Goal: Transaction & Acquisition: Purchase product/service

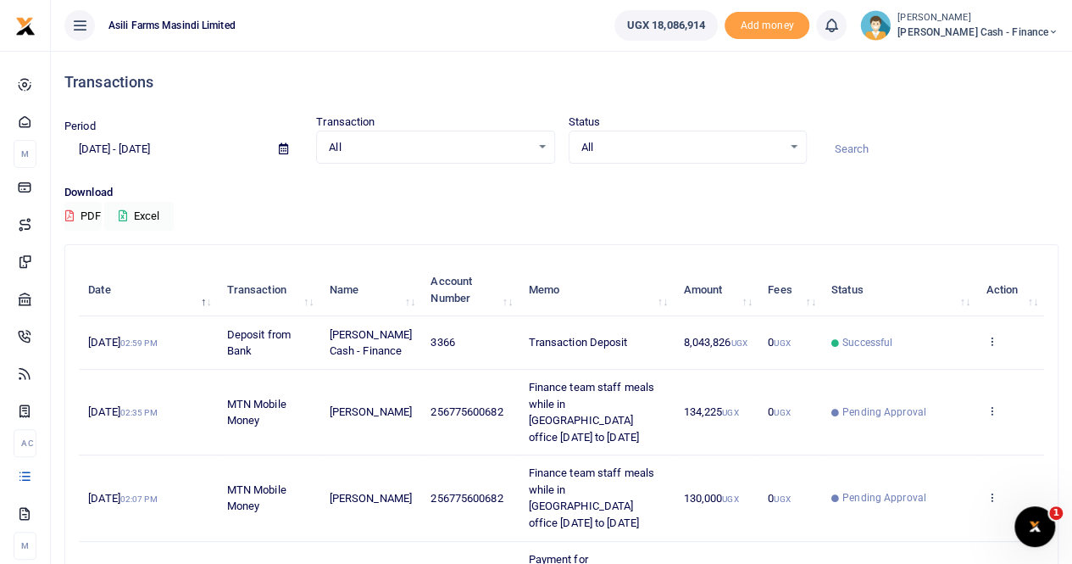
click at [983, 25] on span "Petty Cash - Finance" at bounding box center [978, 32] width 161 height 15
click at [993, 56] on link "Switch accounts" at bounding box center [937, 62] width 134 height 24
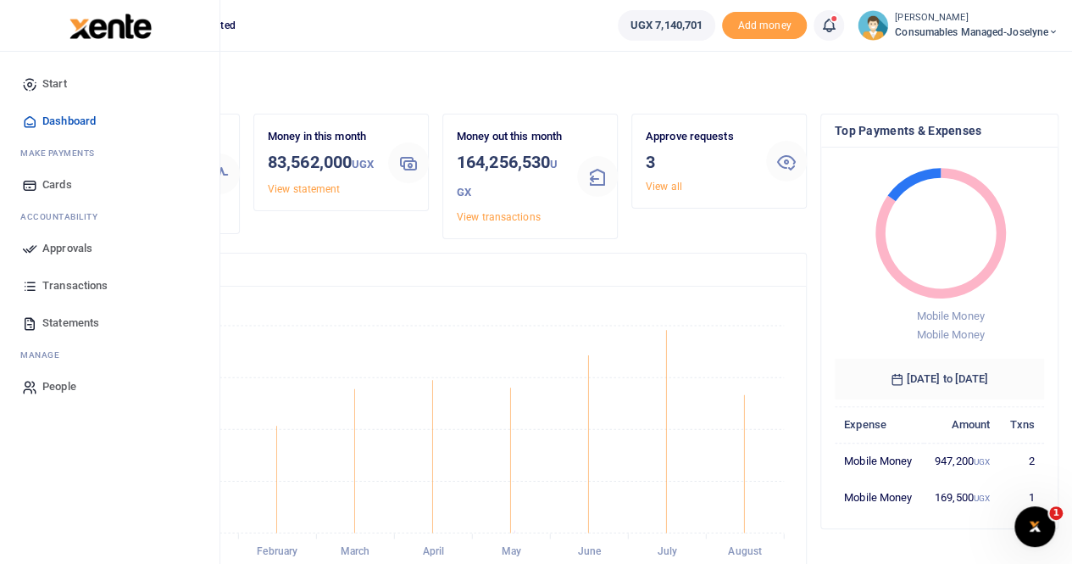
click at [82, 284] on span "Transactions" at bounding box center [74, 285] width 65 height 17
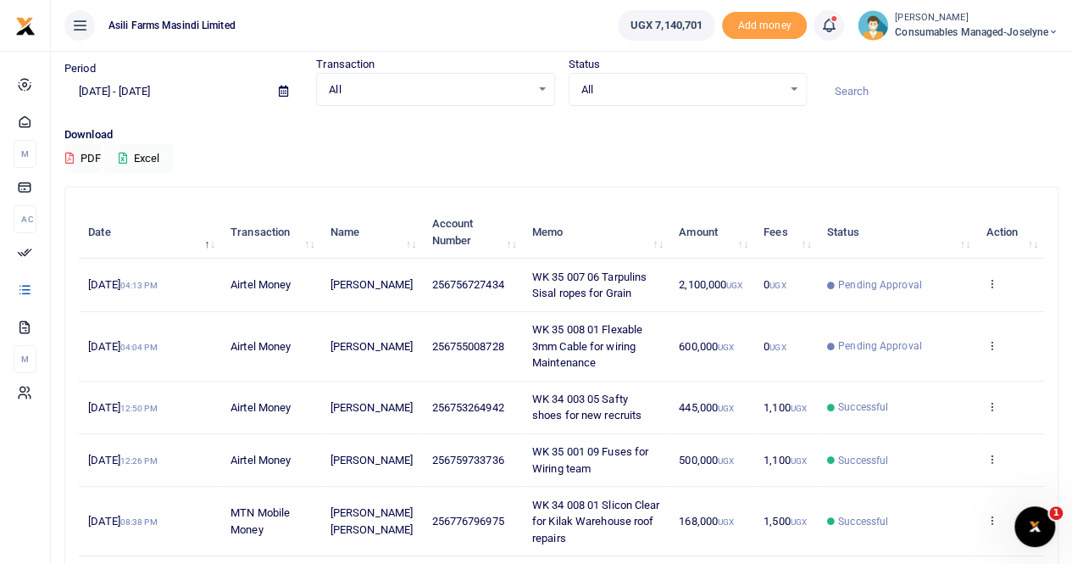
scroll to position [85, 0]
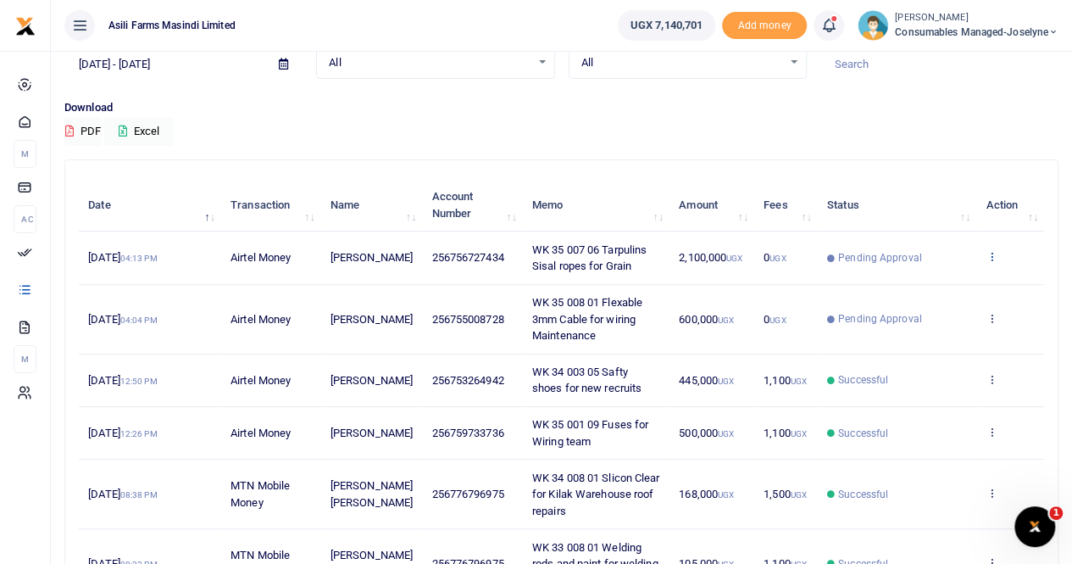
click at [987, 250] on icon at bounding box center [991, 256] width 11 height 12
click at [953, 282] on link "View details" at bounding box center [930, 286] width 134 height 24
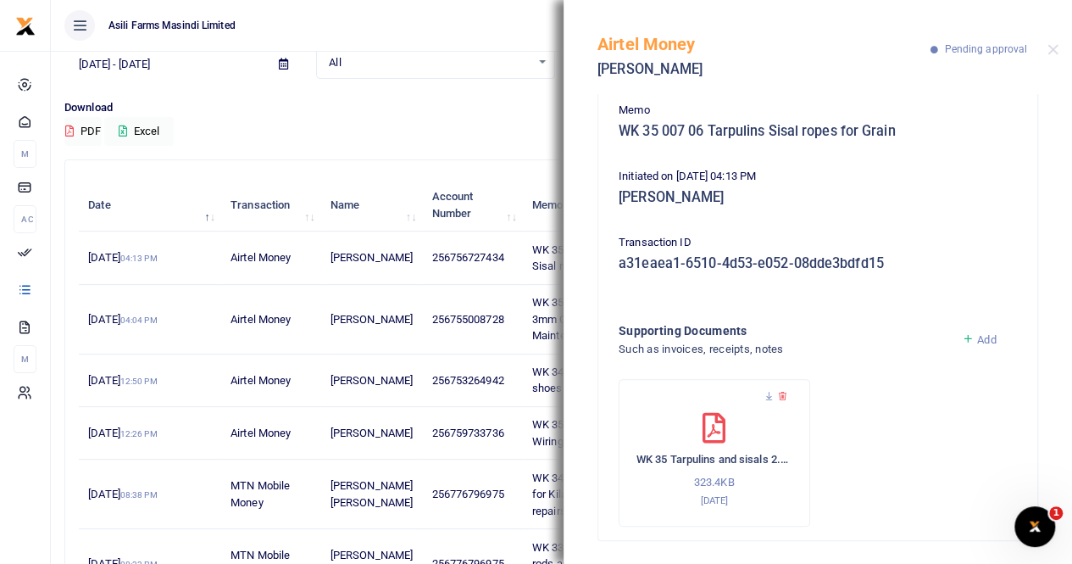
scroll to position [152, 0]
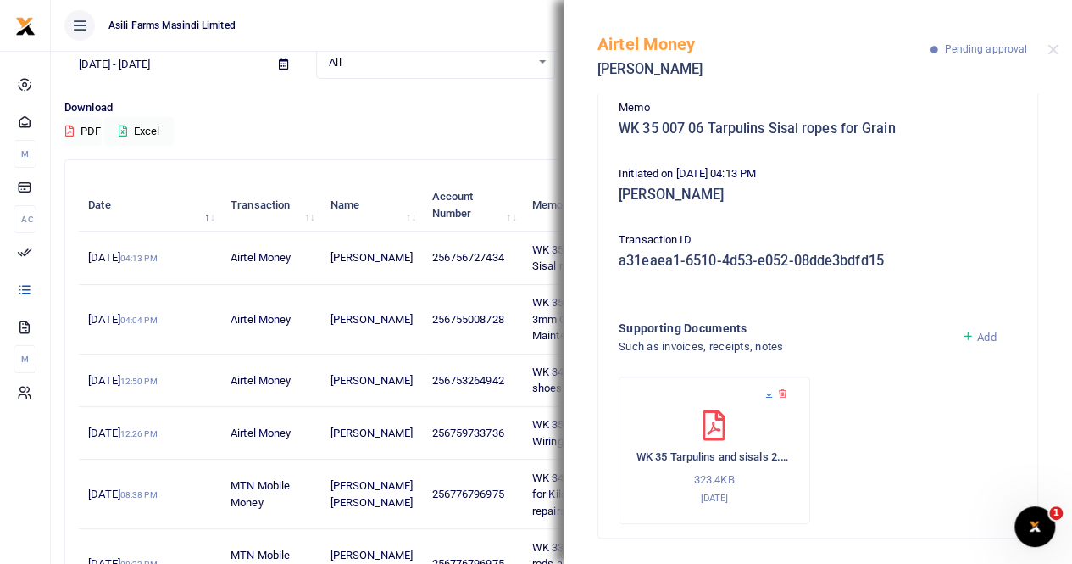
click at [769, 392] on icon at bounding box center [769, 393] width 11 height 11
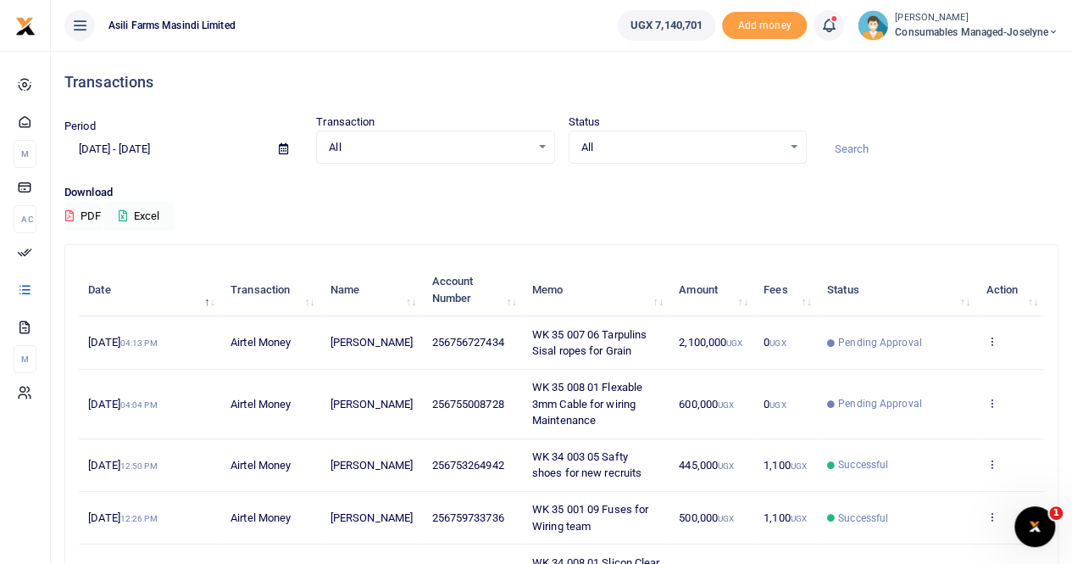
click at [993, 399] on div at bounding box center [536, 282] width 1072 height 564
click at [993, 399] on icon at bounding box center [991, 403] width 11 height 12
click at [916, 431] on link "View details" at bounding box center [930, 431] width 134 height 24
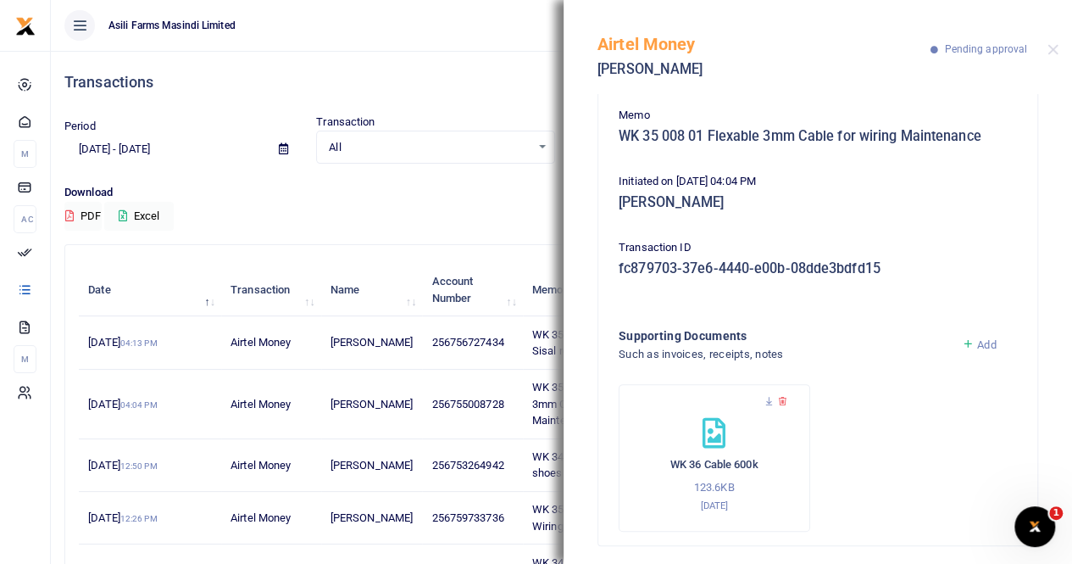
scroll to position [152, 0]
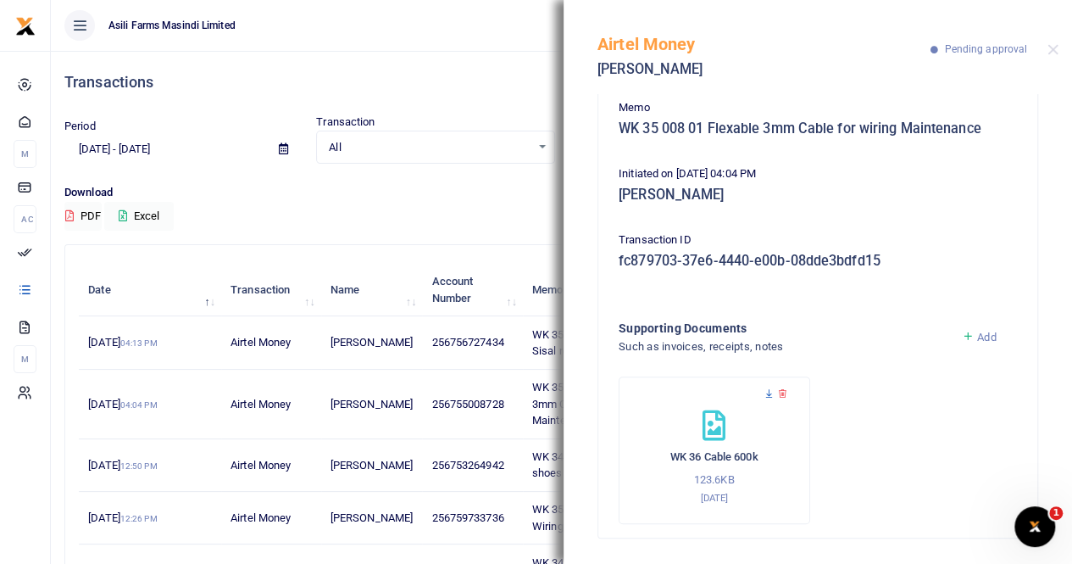
click at [772, 397] on icon at bounding box center [769, 393] width 11 height 11
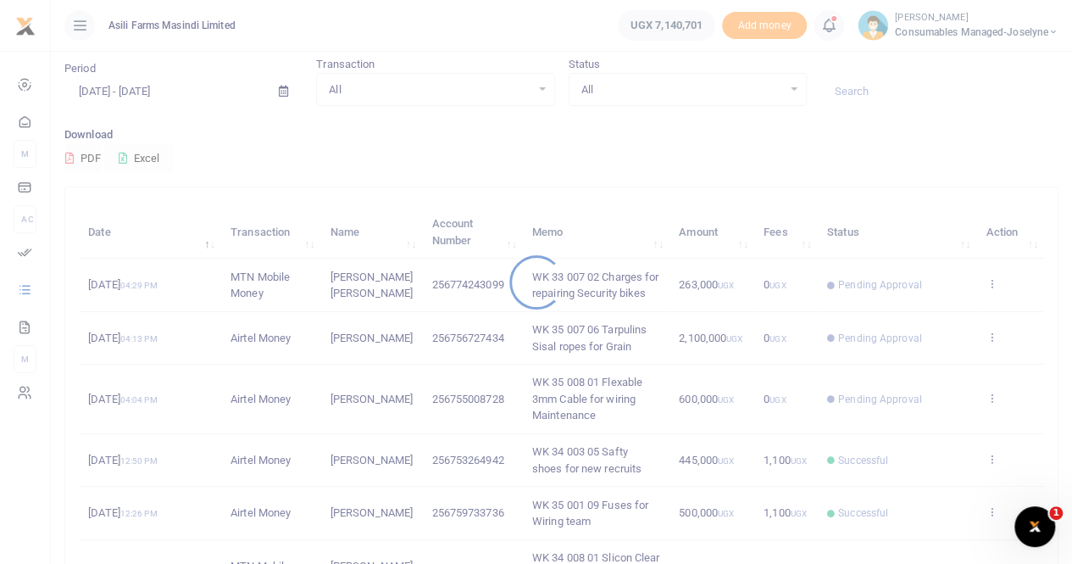
scroll to position [85, 0]
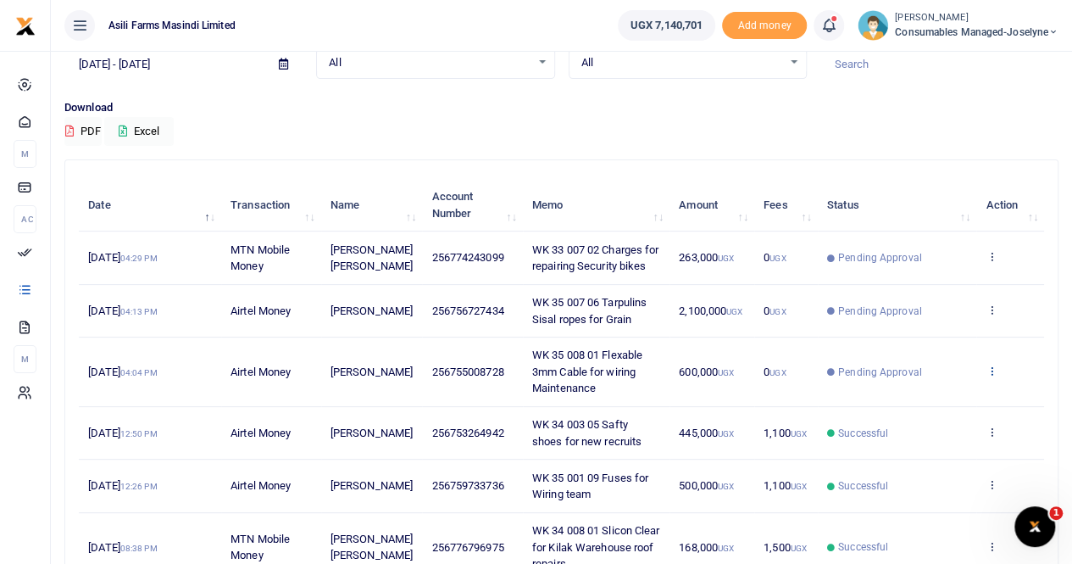
click at [993, 376] on icon at bounding box center [991, 370] width 11 height 12
click at [915, 415] on link "View details" at bounding box center [930, 415] width 134 height 24
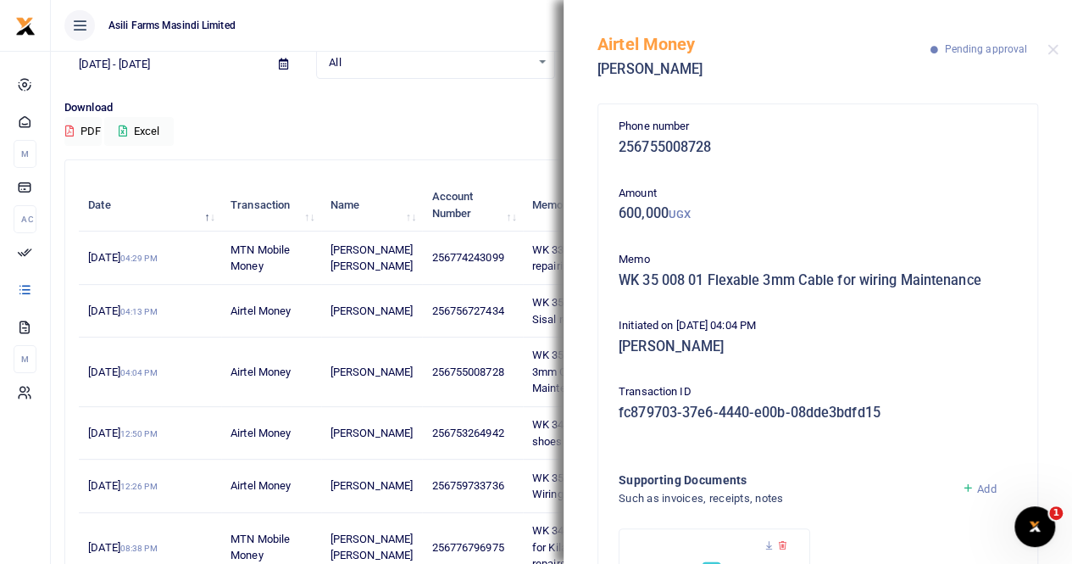
scroll to position [152, 0]
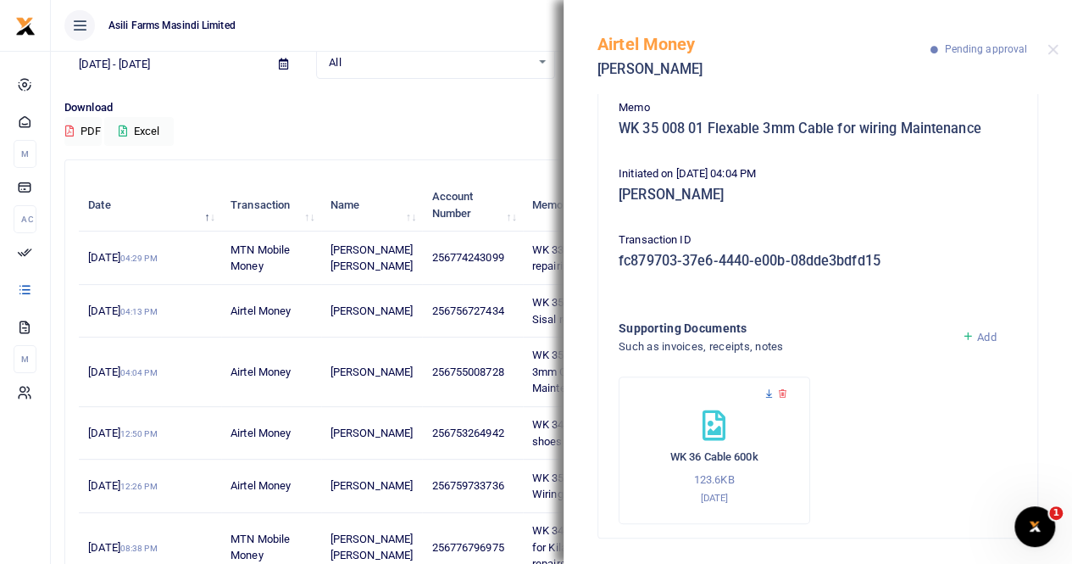
click at [766, 392] on icon at bounding box center [769, 393] width 11 height 11
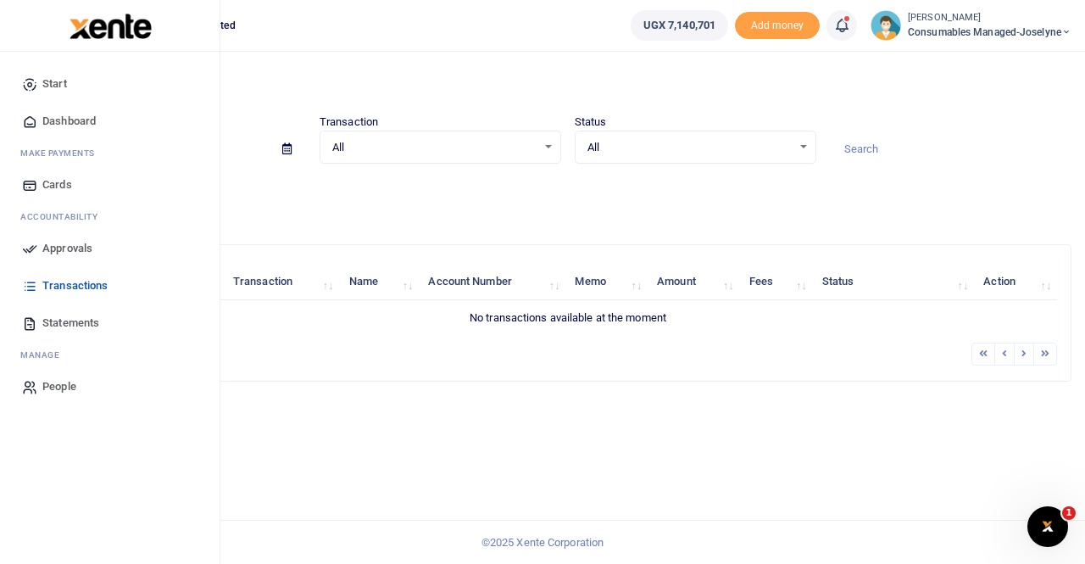
click at [61, 247] on span "Approvals" at bounding box center [67, 248] width 50 height 17
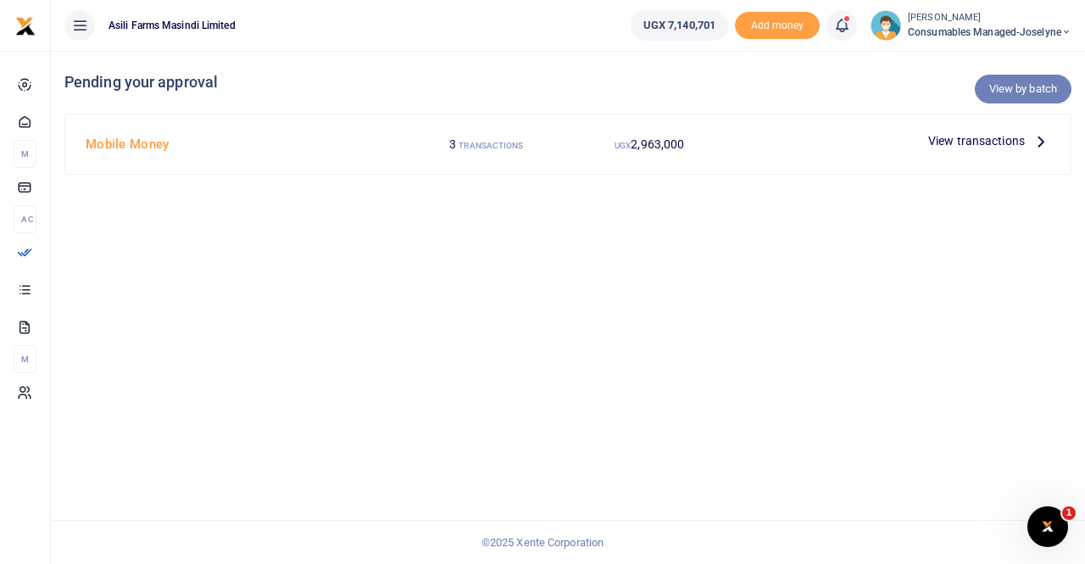
click at [1014, 82] on link "View by batch" at bounding box center [1023, 89] width 97 height 29
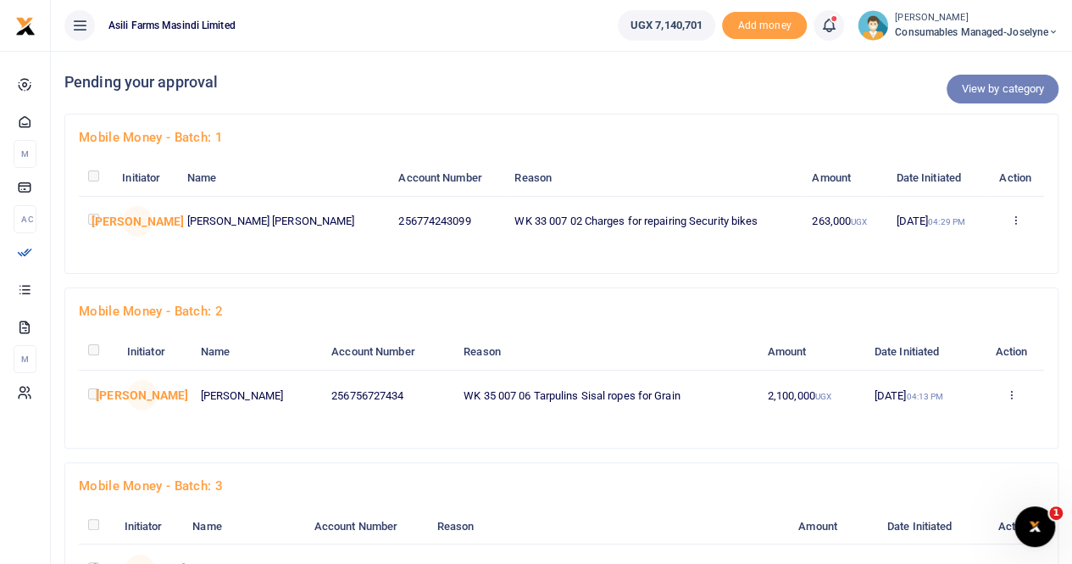
click at [995, 85] on link "View by category" at bounding box center [1003, 89] width 112 height 29
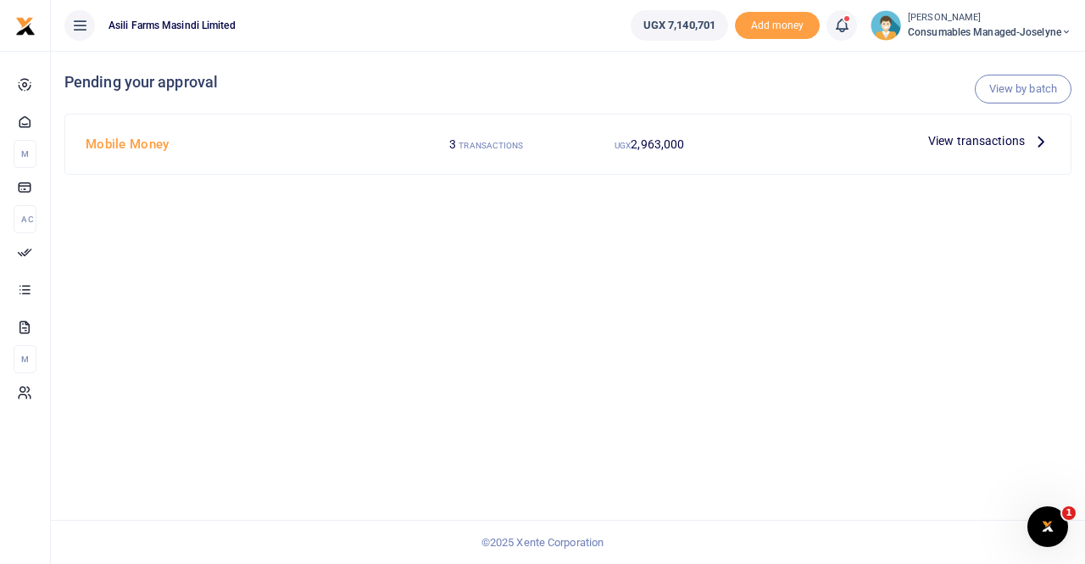
click at [994, 136] on span "View transactions" at bounding box center [976, 140] width 97 height 19
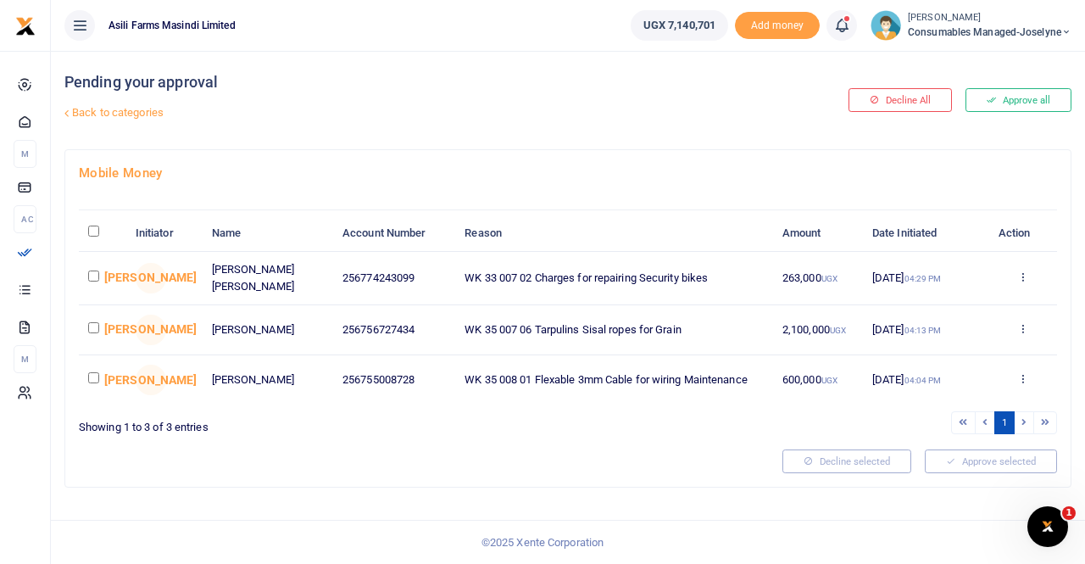
click at [1026, 97] on div at bounding box center [542, 282] width 1085 height 564
click at [1009, 99] on button "Approve all" at bounding box center [1018, 100] width 106 height 24
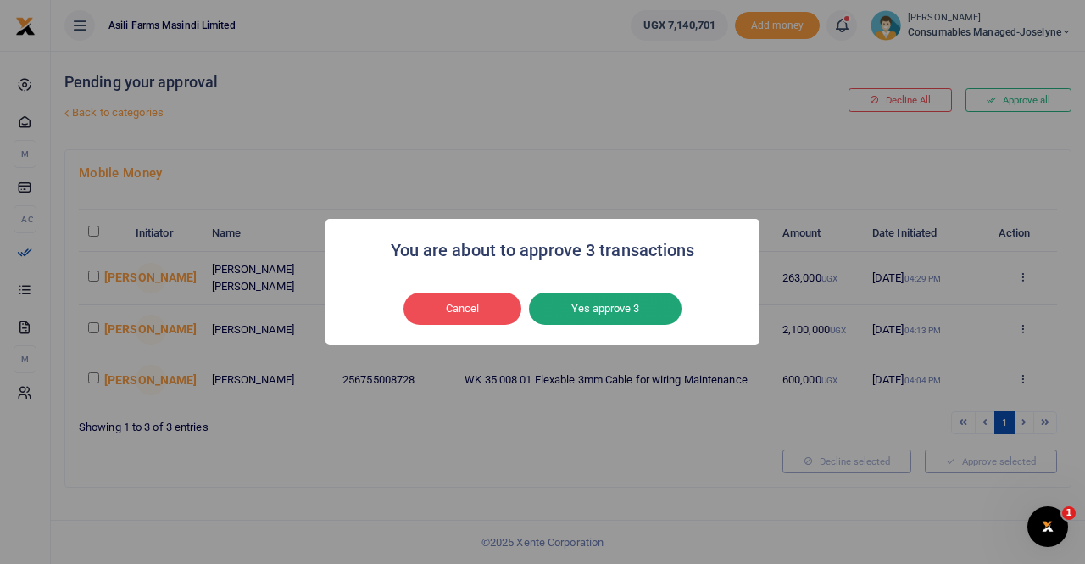
click at [614, 297] on button "Yes approve 3" at bounding box center [605, 308] width 153 height 32
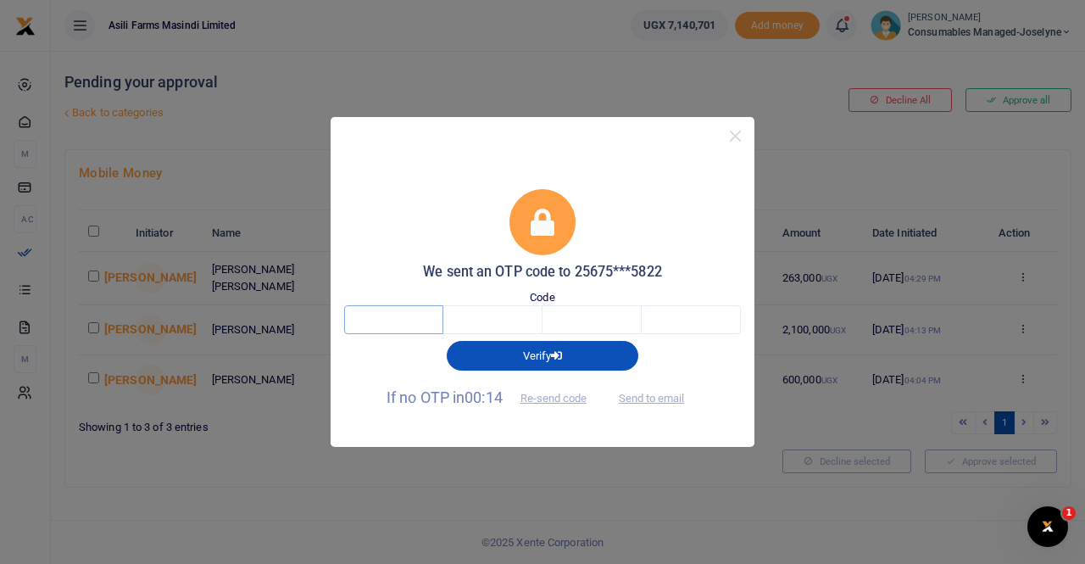
click at [381, 314] on input "text" at bounding box center [393, 319] width 99 height 29
type input "1"
type input "4"
type input "1"
type input "9"
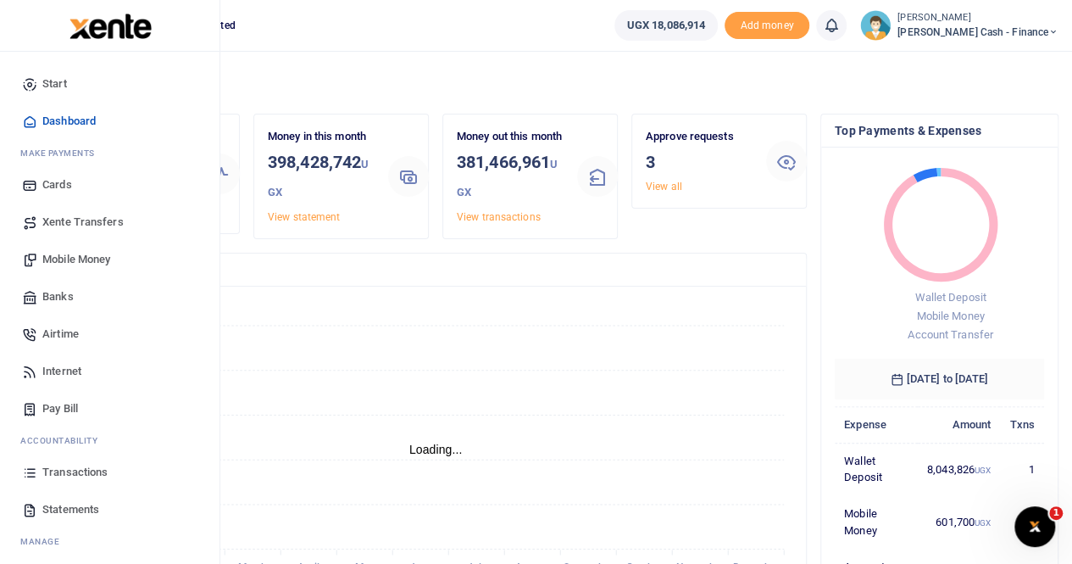
click at [69, 260] on span "Mobile Money" at bounding box center [76, 259] width 68 height 17
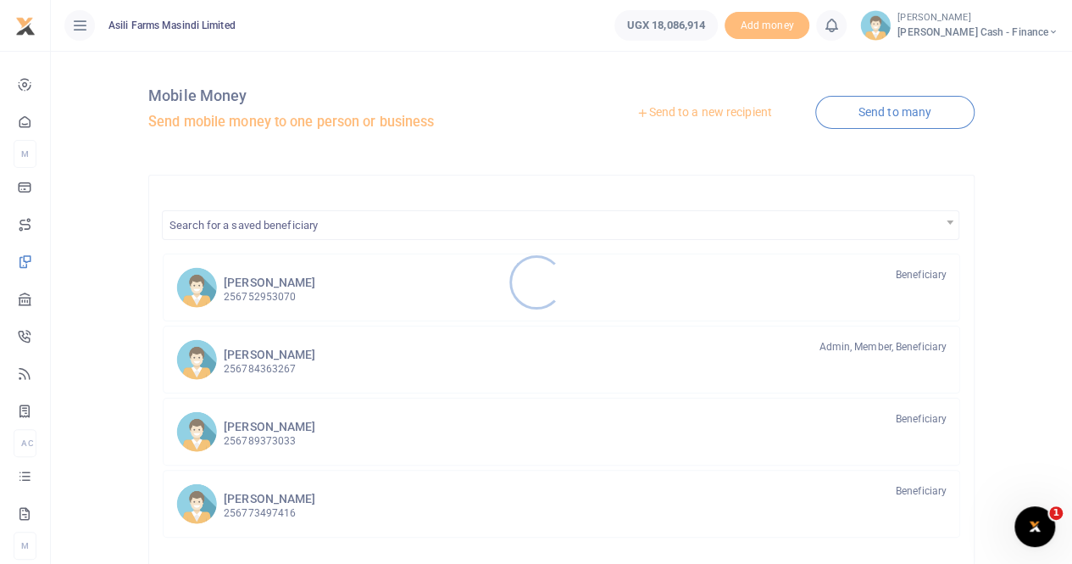
click at [690, 114] on div at bounding box center [536, 282] width 1072 height 564
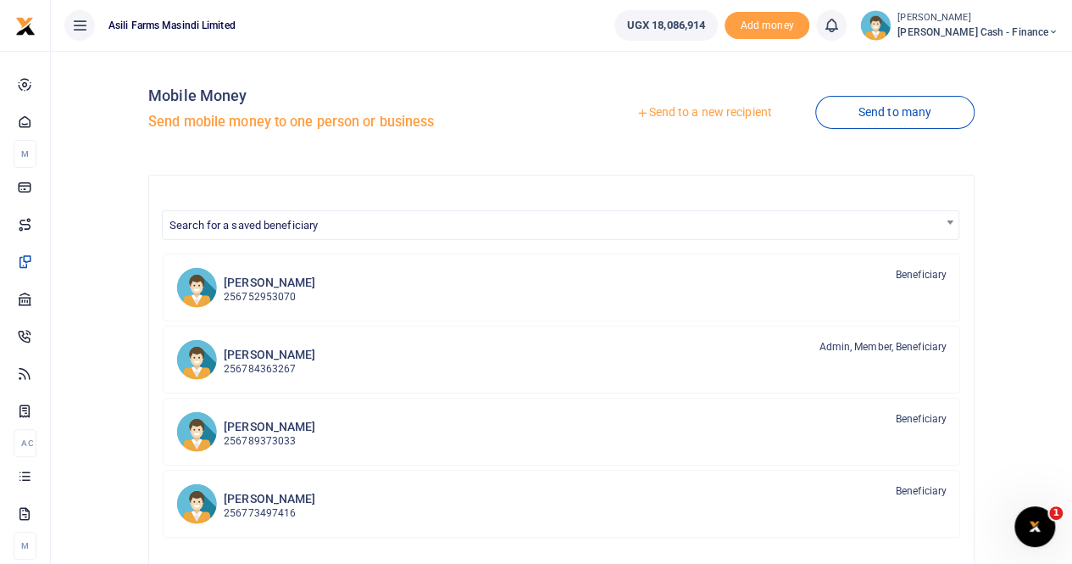
click at [690, 111] on link "Send to a new recipient" at bounding box center [703, 112] width 221 height 31
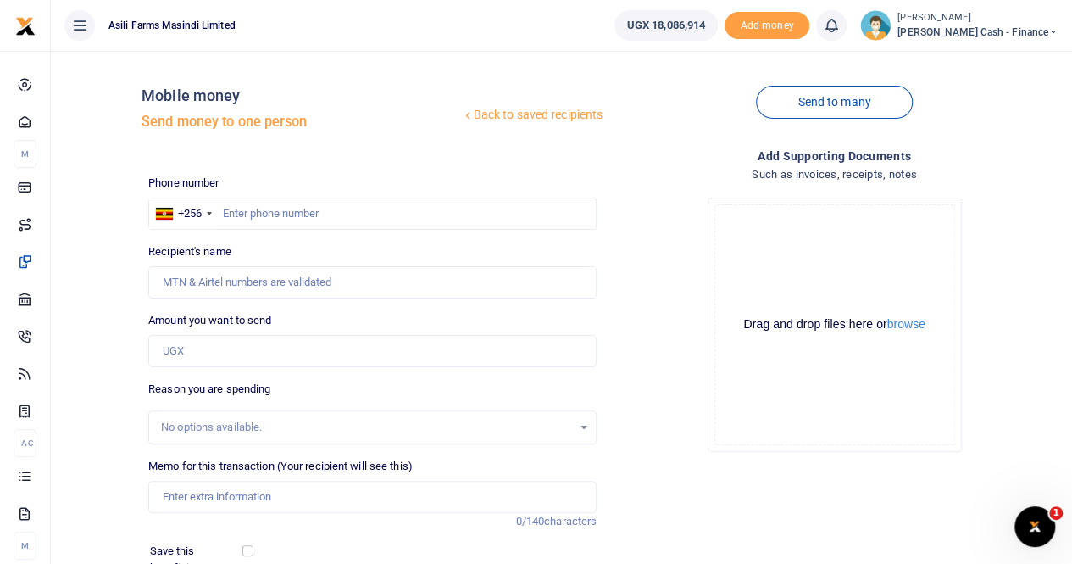
click at [237, 217] on div at bounding box center [536, 282] width 1072 height 564
click at [239, 214] on input "text" at bounding box center [372, 213] width 448 height 32
type input "788574961"
type input "Walter Okello"
type input "788574961"
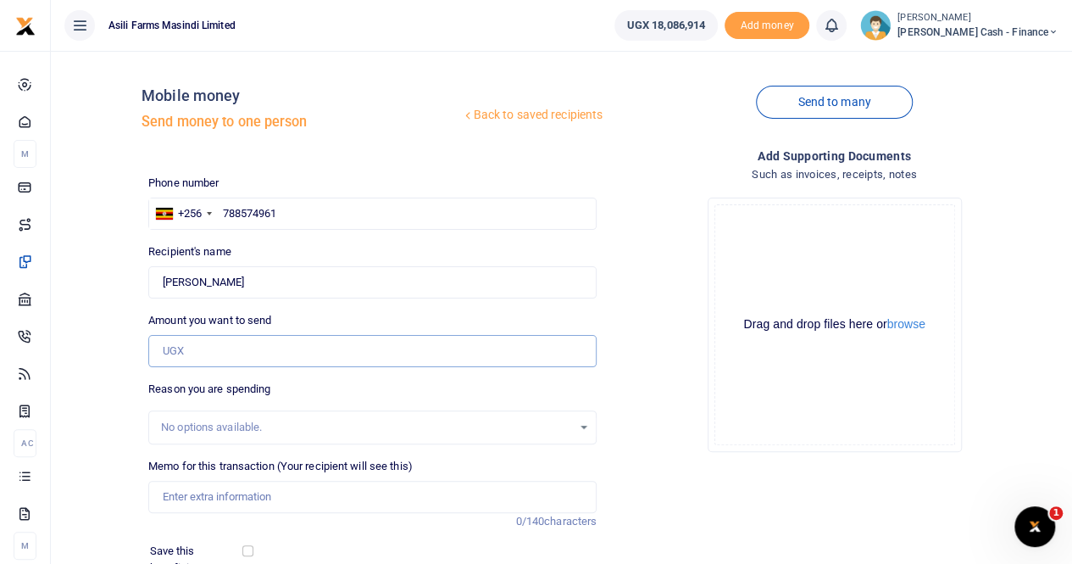
click at [253, 353] on input "Amount you want to send" at bounding box center [372, 351] width 448 height 32
type input "900,000"
click at [217, 493] on input "Memo for this transaction (Your recipient will see this)" at bounding box center [372, 497] width 448 height 32
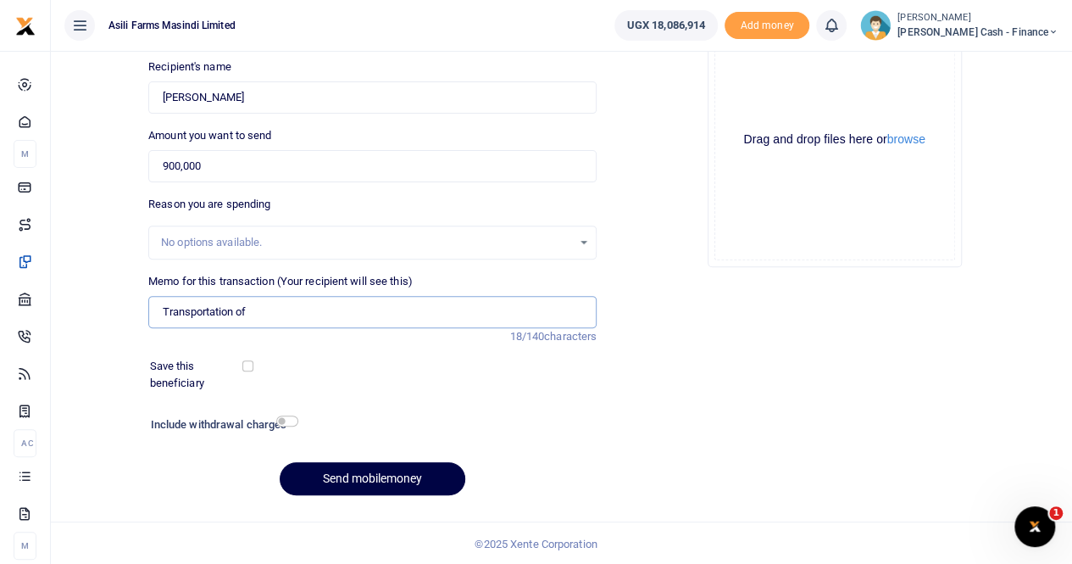
scroll to position [185, 0]
click at [905, 142] on button "browse" at bounding box center [906, 139] width 38 height 13
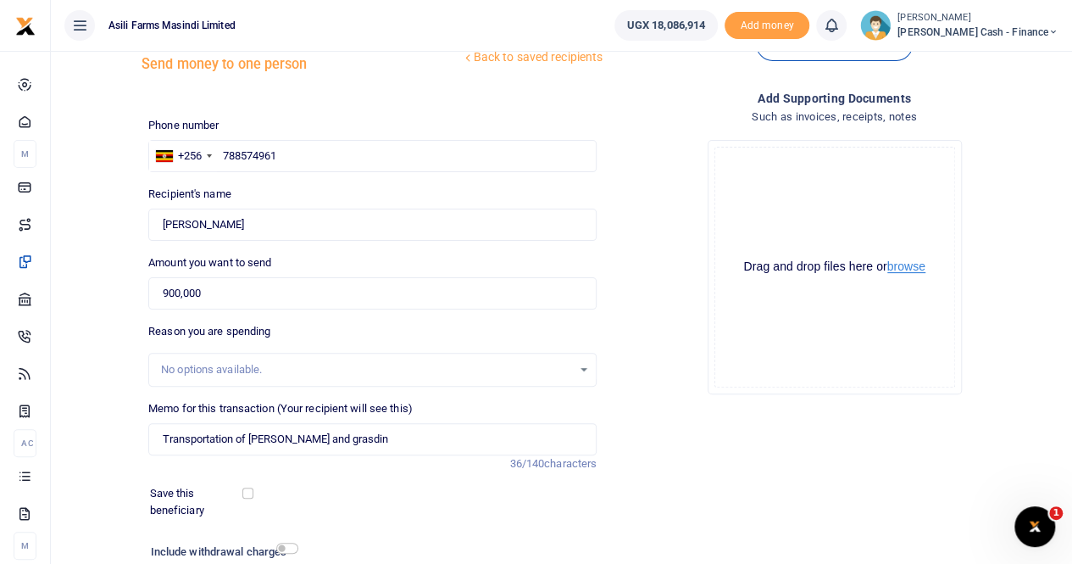
scroll to position [0, 0]
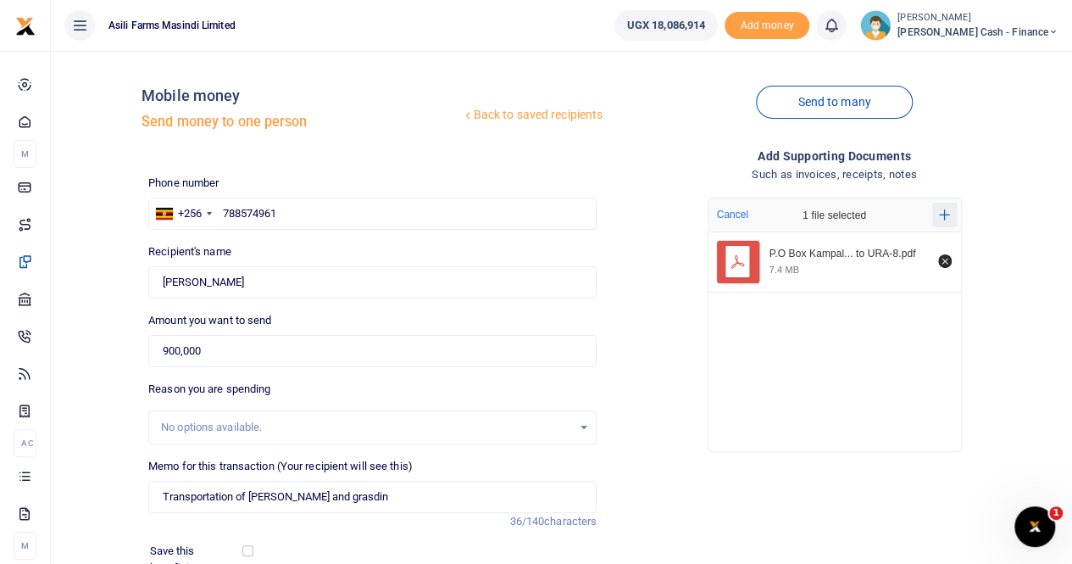
click at [942, 216] on icon "Add more files" at bounding box center [944, 214] width 11 height 13
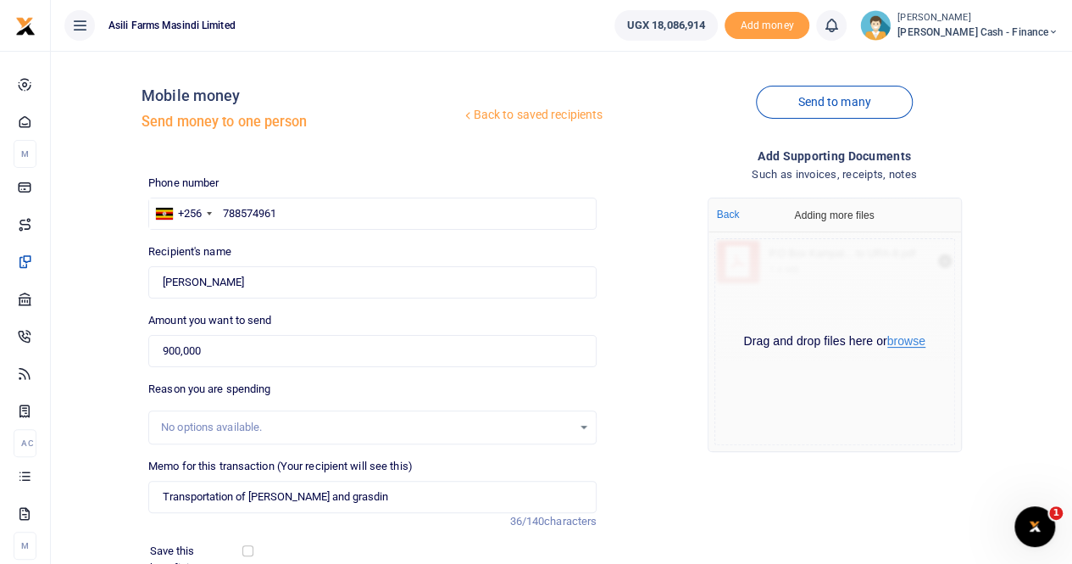
click at [906, 347] on button "browse" at bounding box center [906, 341] width 38 height 13
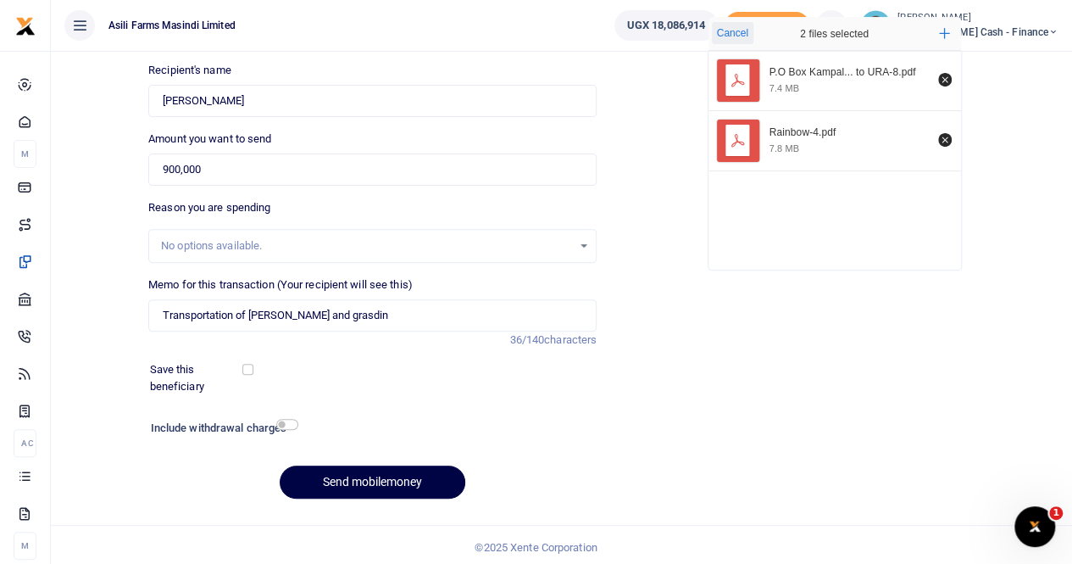
scroll to position [185, 0]
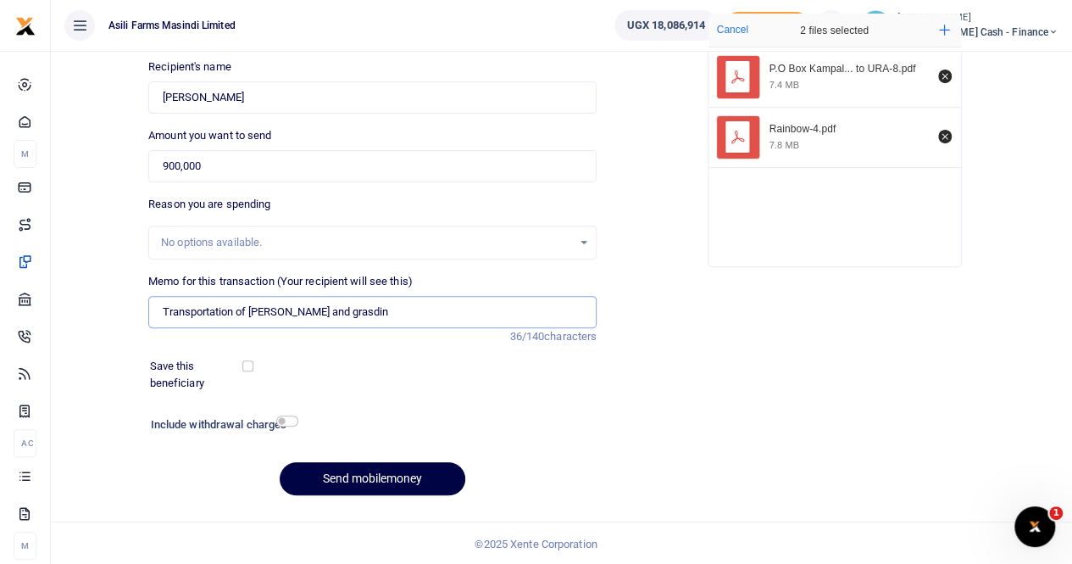
click at [370, 317] on input "Transportation of ridout and grasdin" at bounding box center [372, 312] width 448 height 32
click at [164, 309] on input "Transportation of ridout and grasdin by Eng Owen logistics ref 172" at bounding box center [372, 312] width 448 height 32
paste input "WK 36/006 / 01"
click at [192, 316] on input "WK 36/006 / 01Transportation of ridout and grasdin by Eng Owen logistics ref 172" at bounding box center [372, 312] width 448 height 32
click at [200, 309] on input "WK 35/006 / 01Transportation of ridout and grasdin by Eng Owen logistics ref 172" at bounding box center [372, 312] width 448 height 32
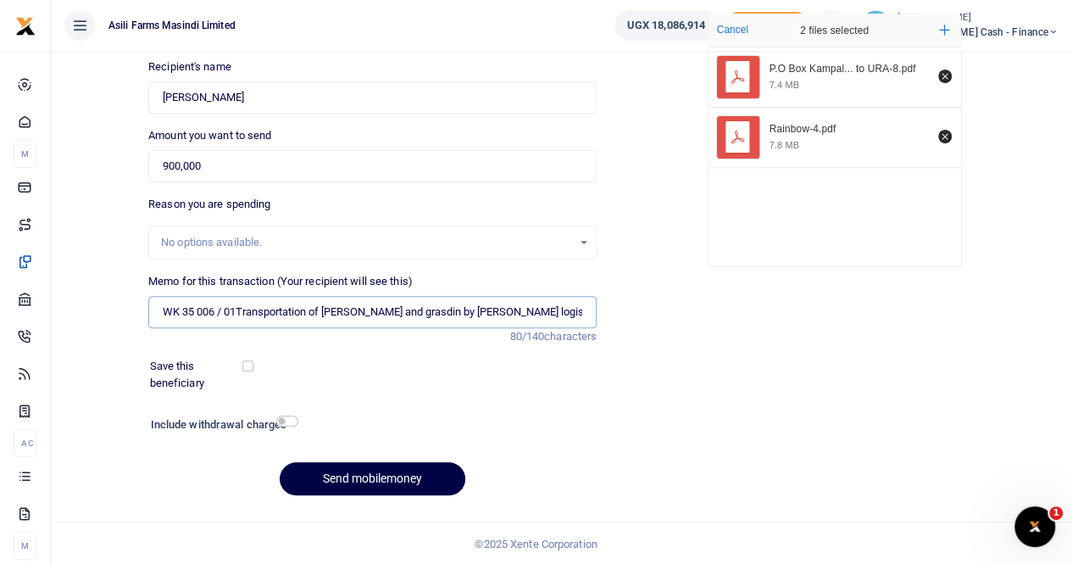
drag, startPoint x: 224, startPoint y: 309, endPoint x: 239, endPoint y: 308, distance: 15.3
click at [225, 309] on input "WK 35 006 / 01Transportation of ridout and grasdin by Eng Owen logistics ref 172" at bounding box center [372, 312] width 448 height 32
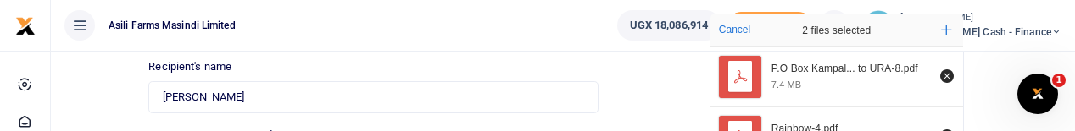
type input "WK 35 006 01Transportation of ridout and grasdin by Eng Owen logistics ref 172"
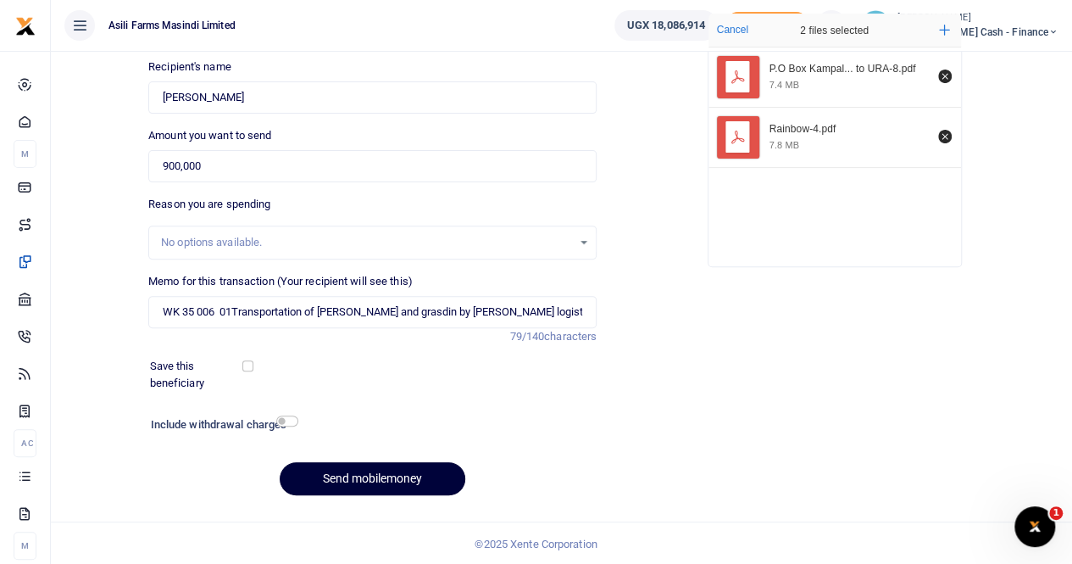
click at [352, 485] on button "Send mobilemoney" at bounding box center [373, 478] width 186 height 33
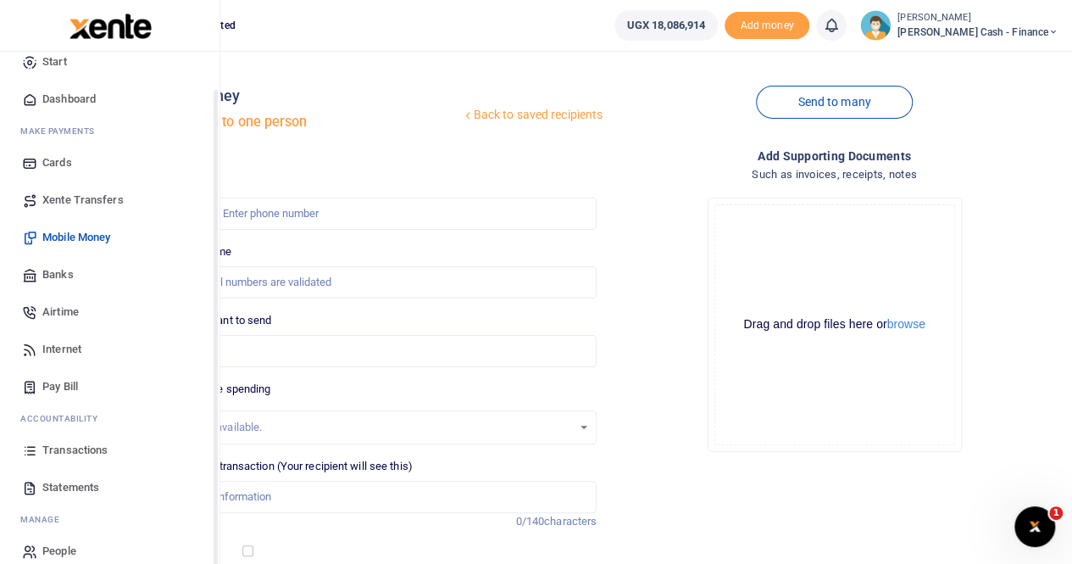
scroll to position [41, 0]
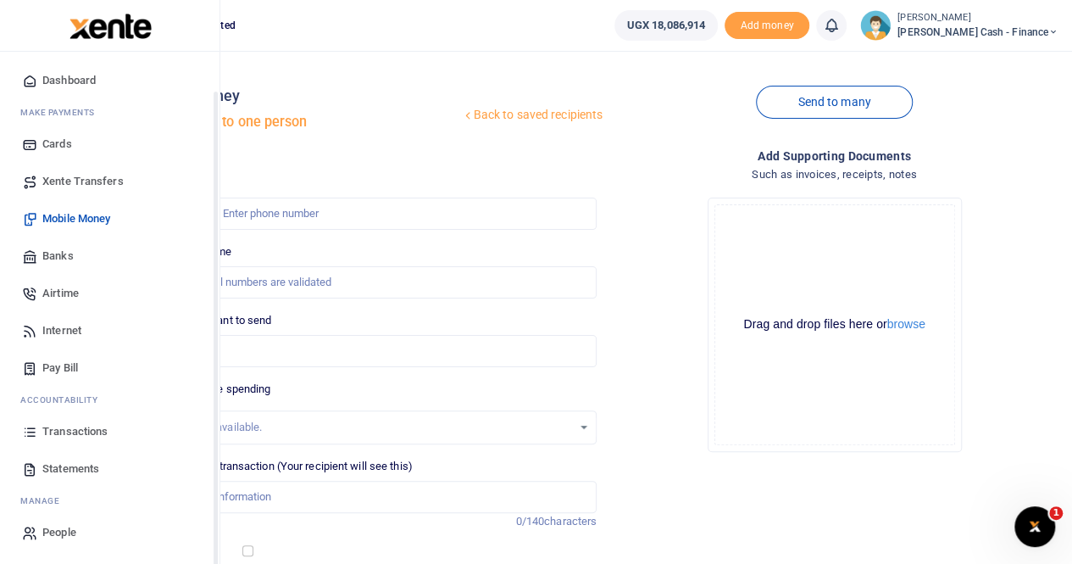
click at [80, 435] on span "Transactions" at bounding box center [74, 431] width 65 height 17
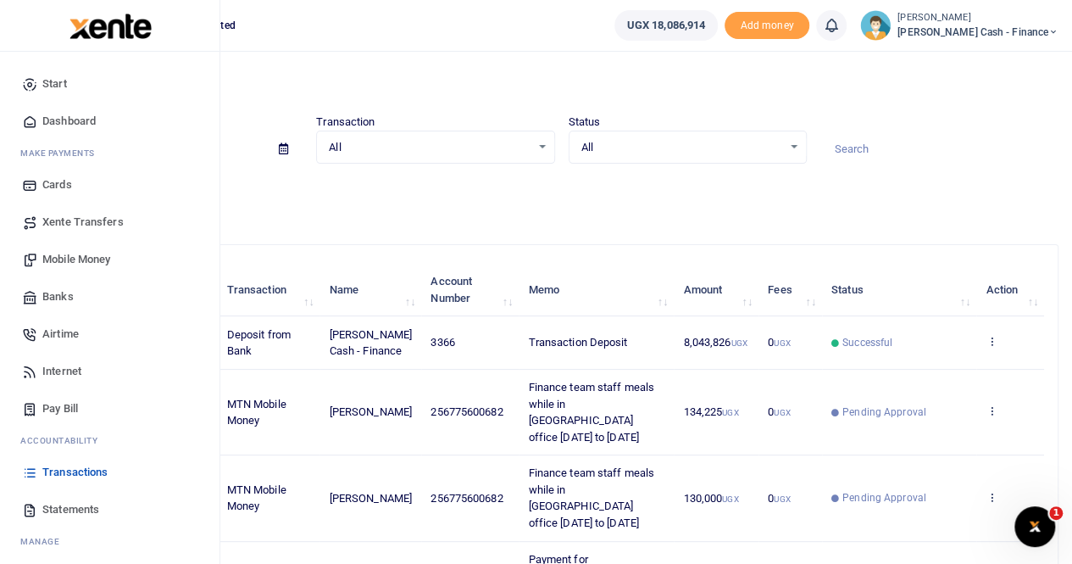
click at [88, 457] on link "Transactions" at bounding box center [110, 471] width 192 height 37
click at [106, 467] on span "Transactions" at bounding box center [74, 472] width 65 height 17
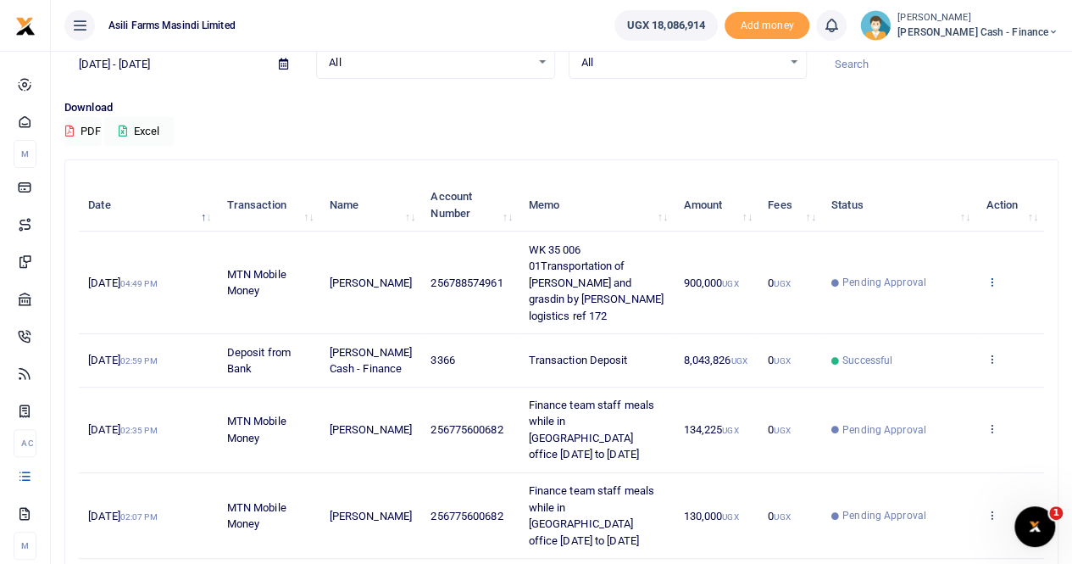
click at [988, 275] on icon at bounding box center [991, 281] width 11 height 12
click at [921, 297] on link "View details" at bounding box center [930, 302] width 134 height 24
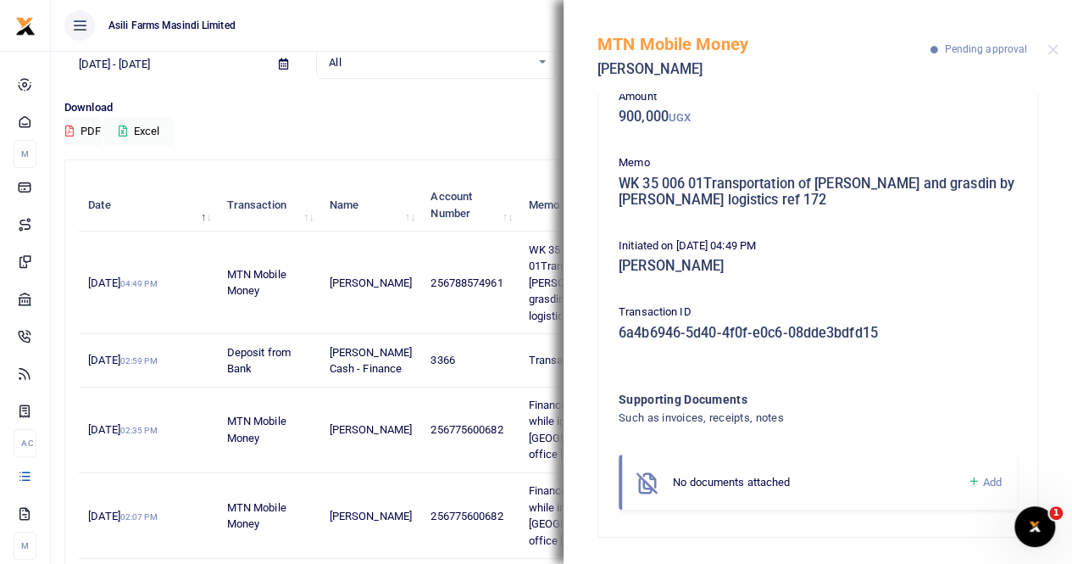
scroll to position [170, 0]
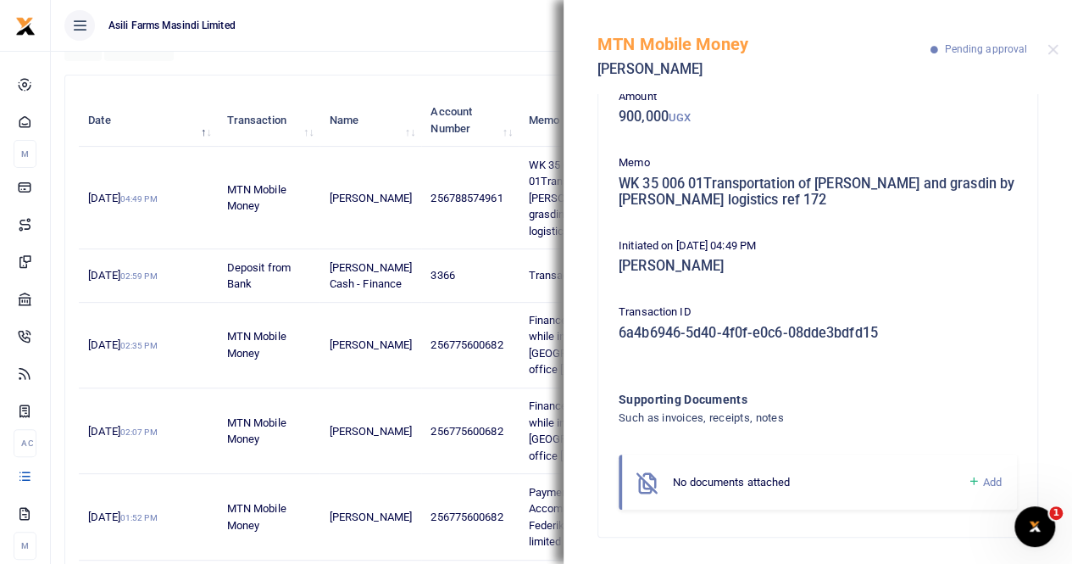
click at [983, 482] on span "Add" at bounding box center [992, 481] width 19 height 13
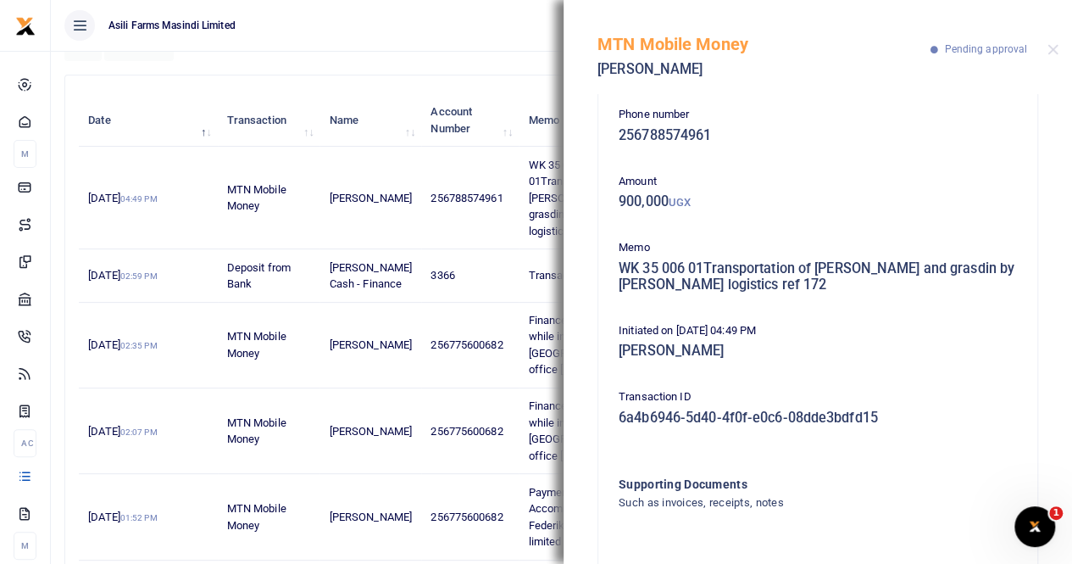
scroll to position [287, 0]
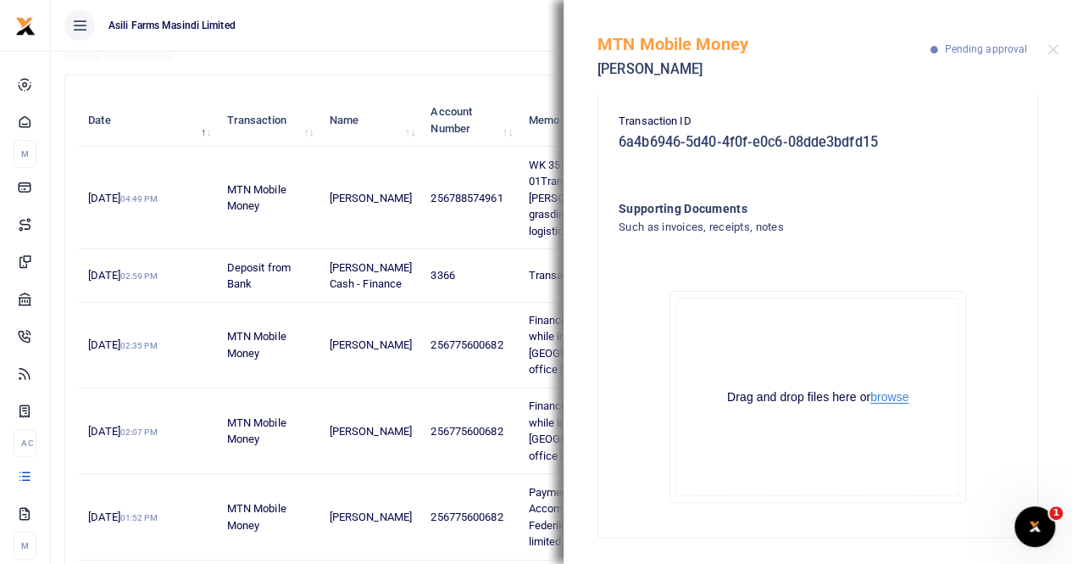
click at [883, 398] on button "browse" at bounding box center [889, 397] width 38 height 13
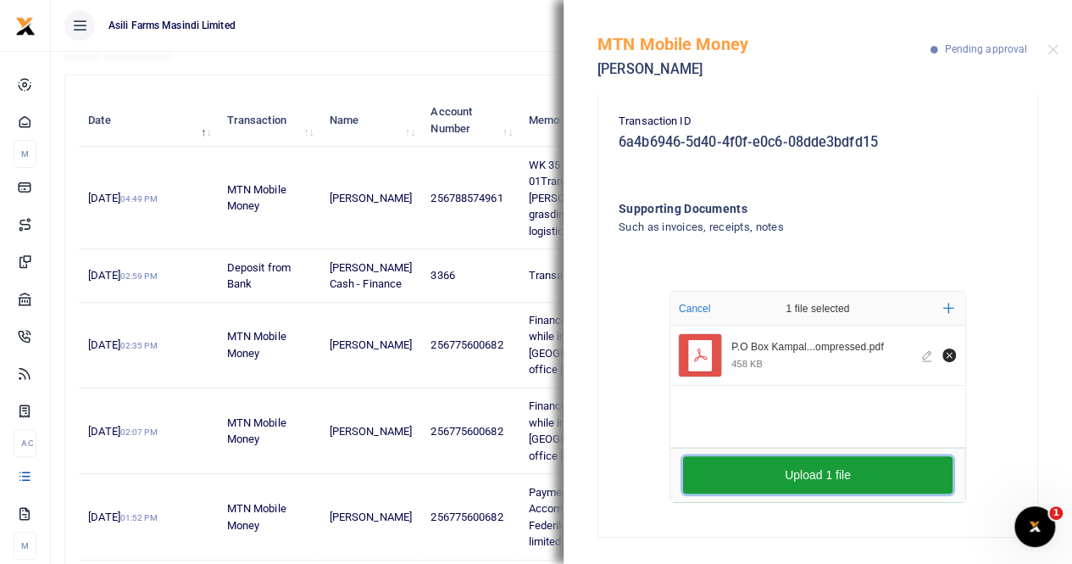
click at [849, 481] on button "Upload 1 file" at bounding box center [818, 474] width 270 height 37
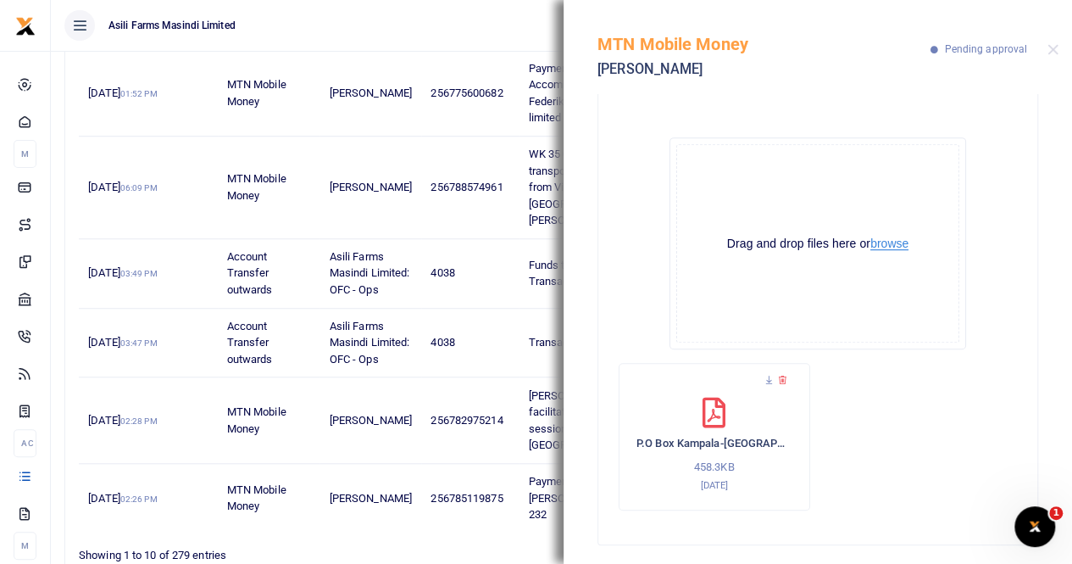
scroll to position [448, 0]
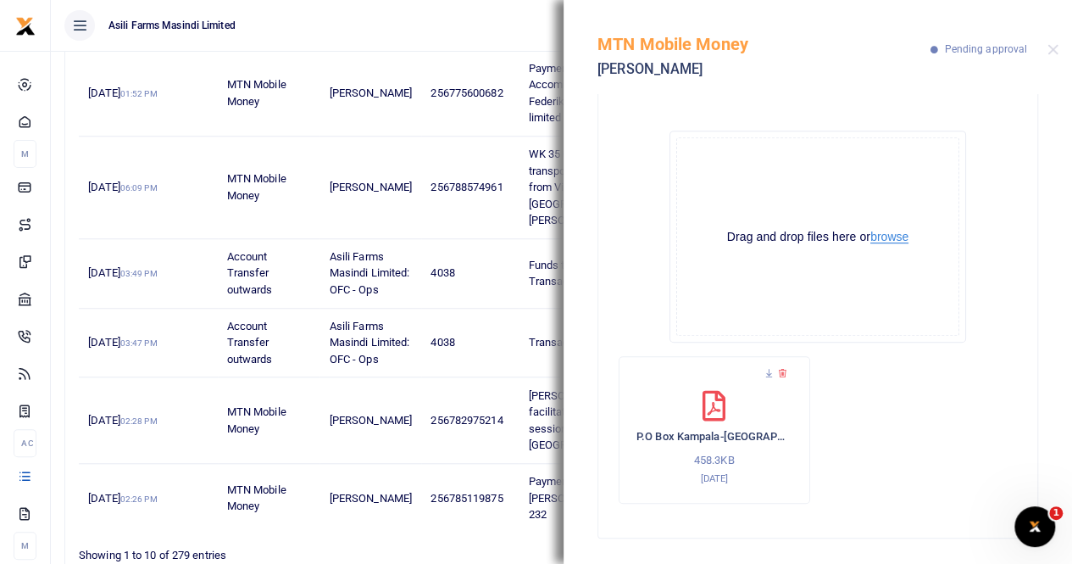
click at [882, 237] on button "browse" at bounding box center [889, 237] width 38 height 13
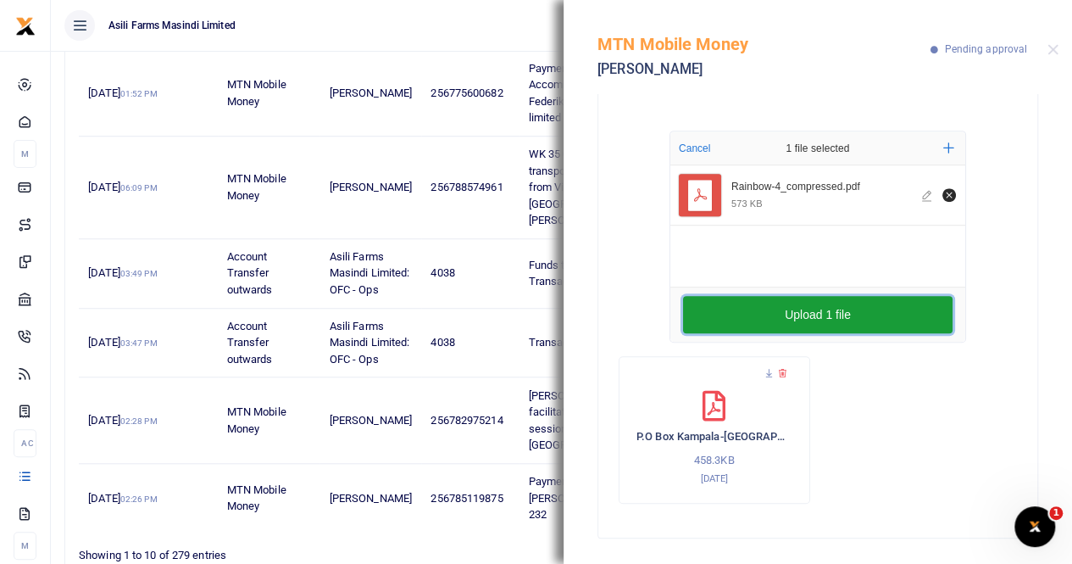
click at [806, 312] on button "Upload 1 file" at bounding box center [818, 314] width 270 height 37
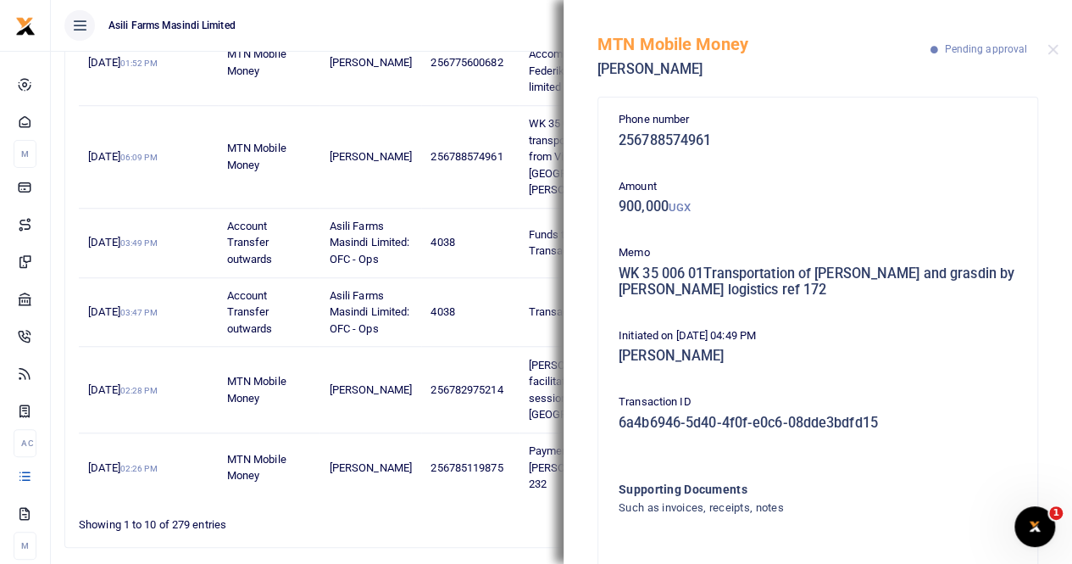
scroll to position [0, 0]
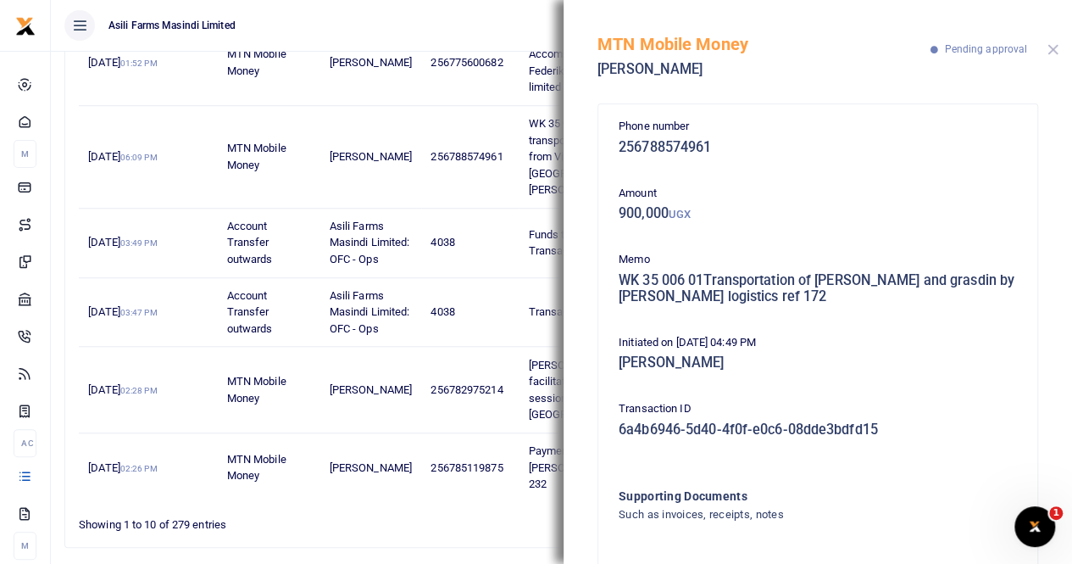
click at [1051, 50] on button "Close" at bounding box center [1053, 49] width 11 height 11
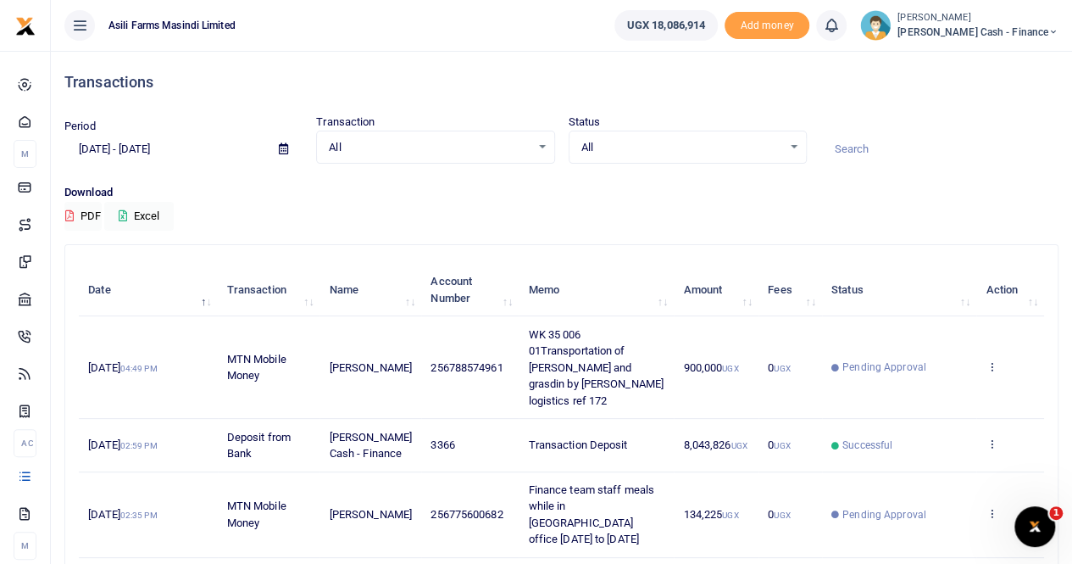
click at [778, 197] on p "Download" at bounding box center [561, 193] width 994 height 18
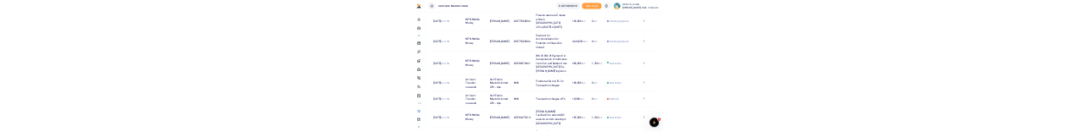
scroll to position [370, 0]
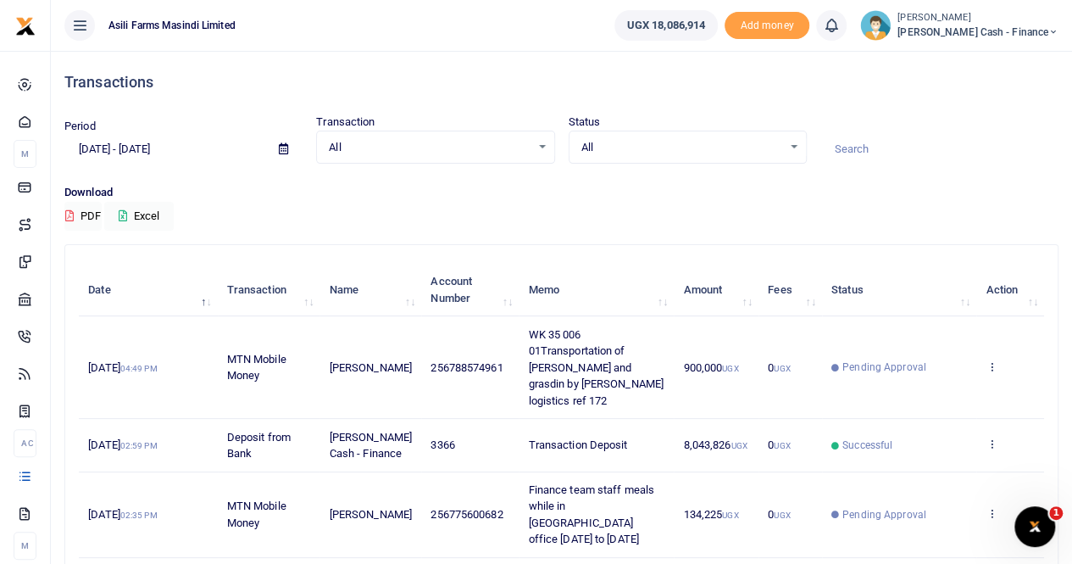
click at [1029, 25] on span "Petty Cash - Finance" at bounding box center [978, 32] width 161 height 15
click at [990, 65] on link "Switch accounts" at bounding box center [937, 62] width 134 height 24
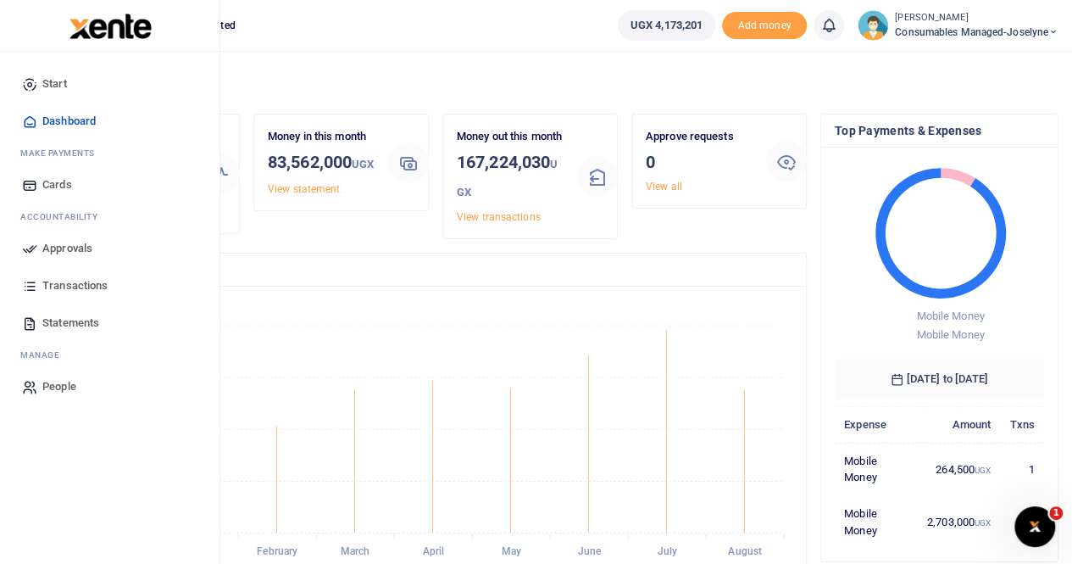
click at [84, 245] on span "Approvals" at bounding box center [67, 248] width 50 height 17
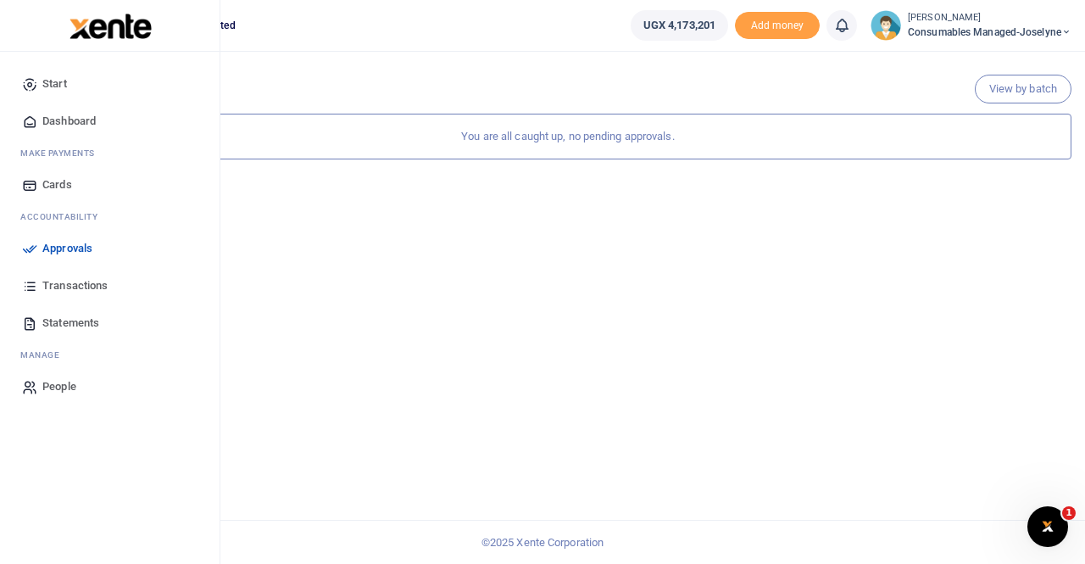
click at [63, 250] on span "Approvals" at bounding box center [67, 248] width 50 height 17
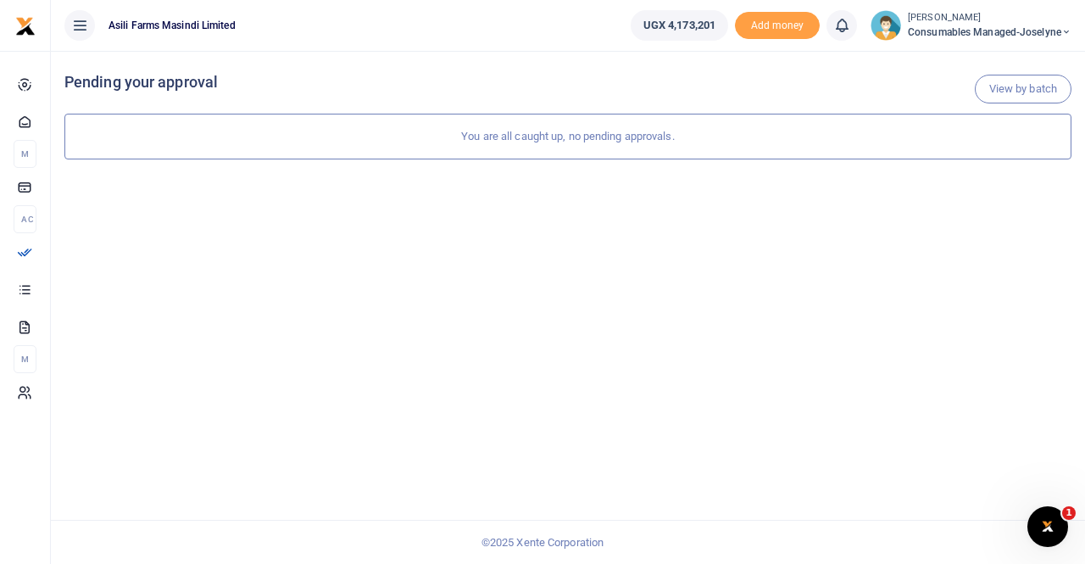
click at [1010, 25] on span "Consumables managed-Joselyne" at bounding box center [990, 32] width 164 height 15
click at [1001, 61] on link "Switch accounts" at bounding box center [1007, 62] width 134 height 24
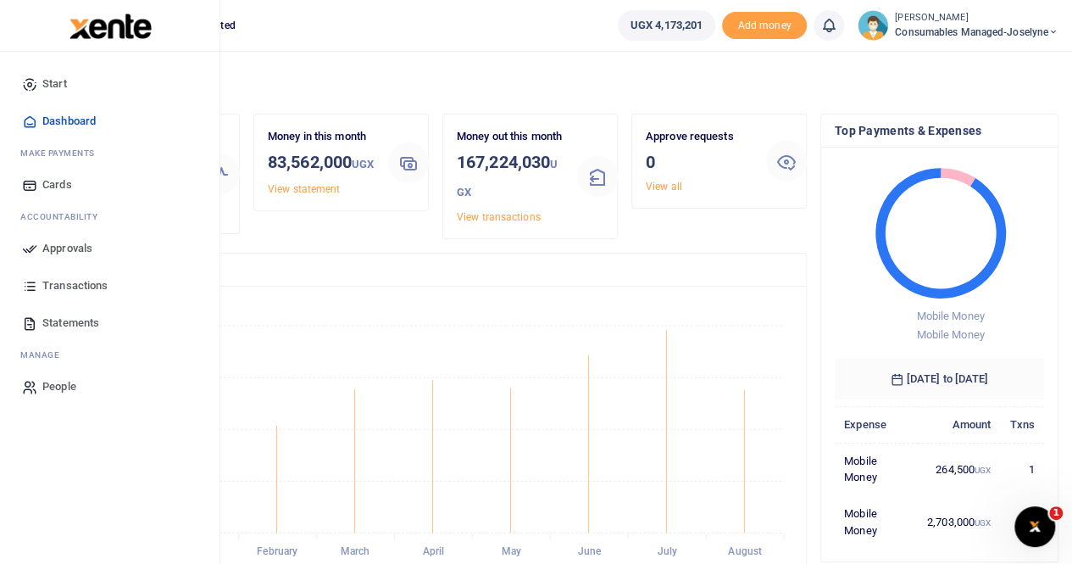
click at [81, 247] on span "Approvals" at bounding box center [67, 248] width 50 height 17
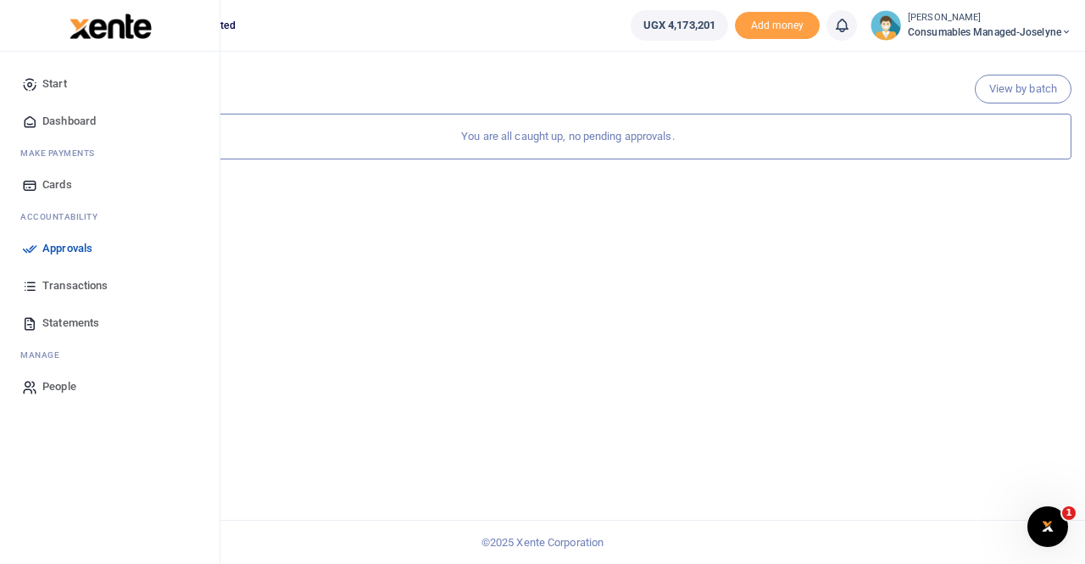
click at [88, 281] on span "Transactions" at bounding box center [74, 285] width 65 height 17
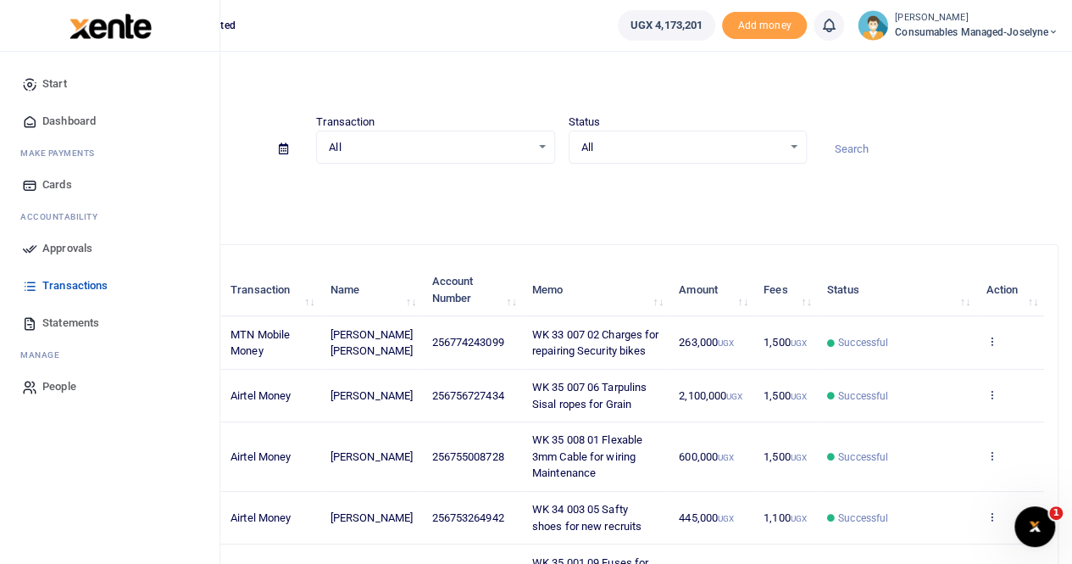
click at [72, 242] on span "Approvals" at bounding box center [67, 248] width 50 height 17
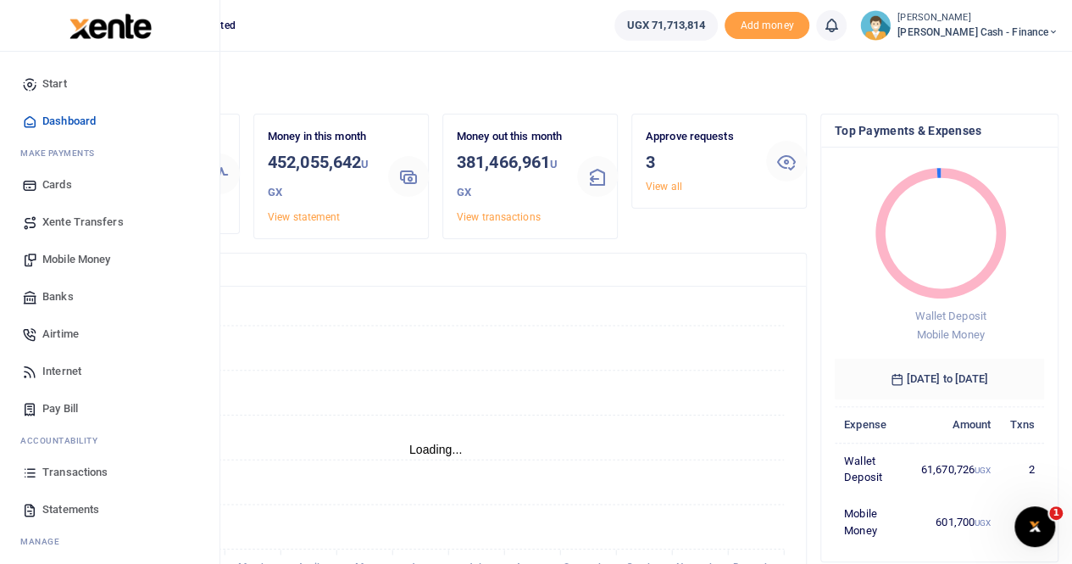
click at [77, 255] on span "Mobile Money" at bounding box center [76, 259] width 68 height 17
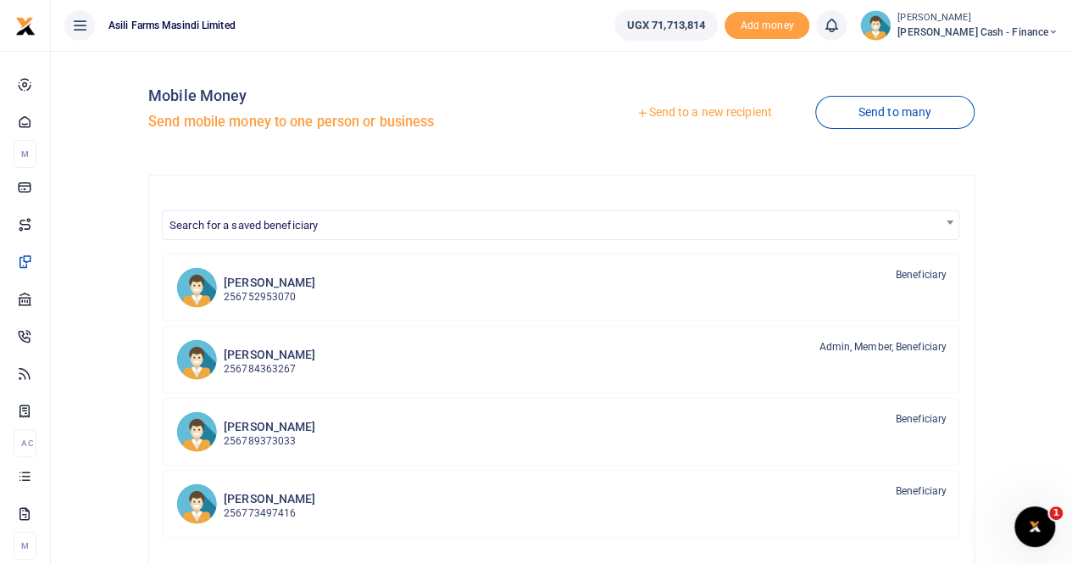
click at [680, 114] on link "Send to a new recipient" at bounding box center [703, 112] width 221 height 31
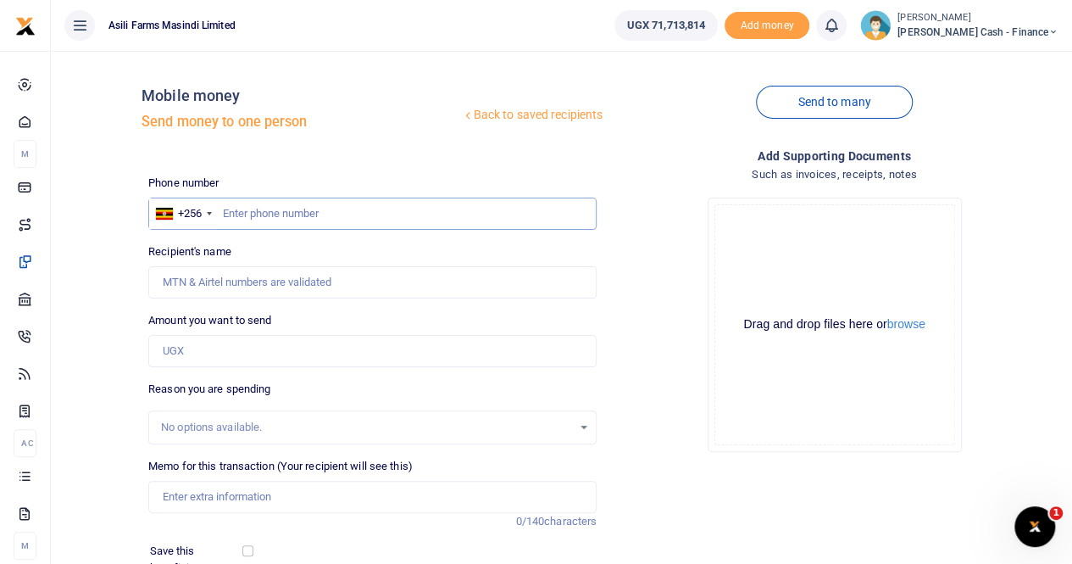
click at [224, 210] on input "text" at bounding box center [372, 213] width 448 height 32
paste input "0788691446"
type input "0788691446"
type input "Marion Tumusiime"
click at [220, 213] on input "0788691446" at bounding box center [372, 213] width 448 height 32
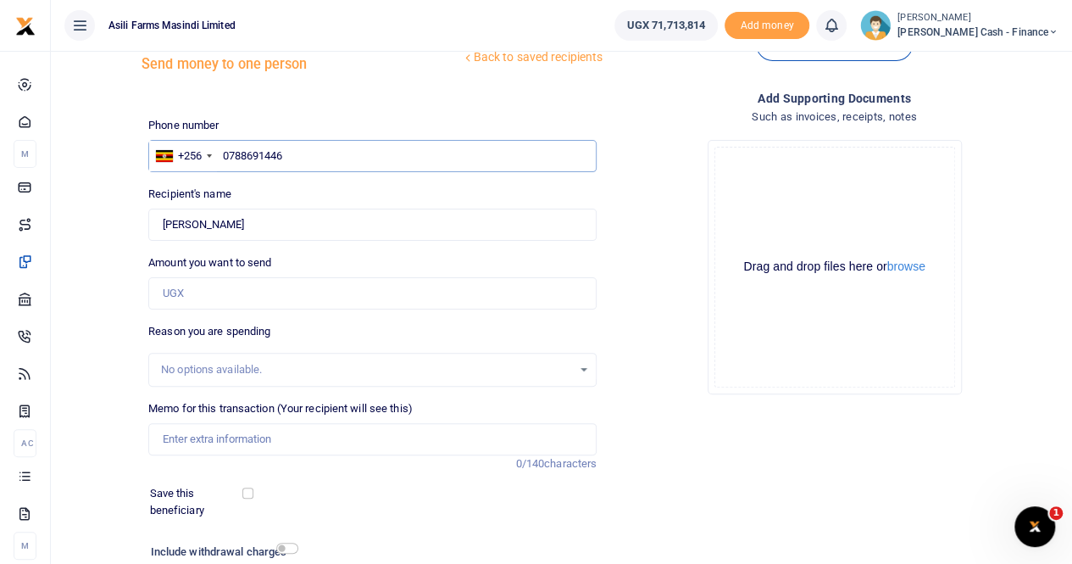
scroll to position [85, 0]
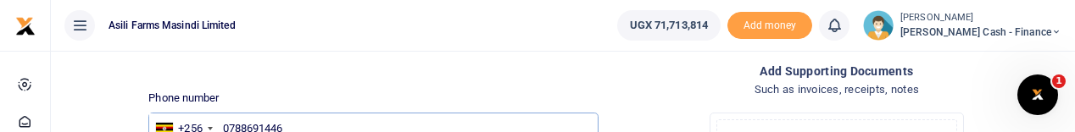
type input "0788691446"
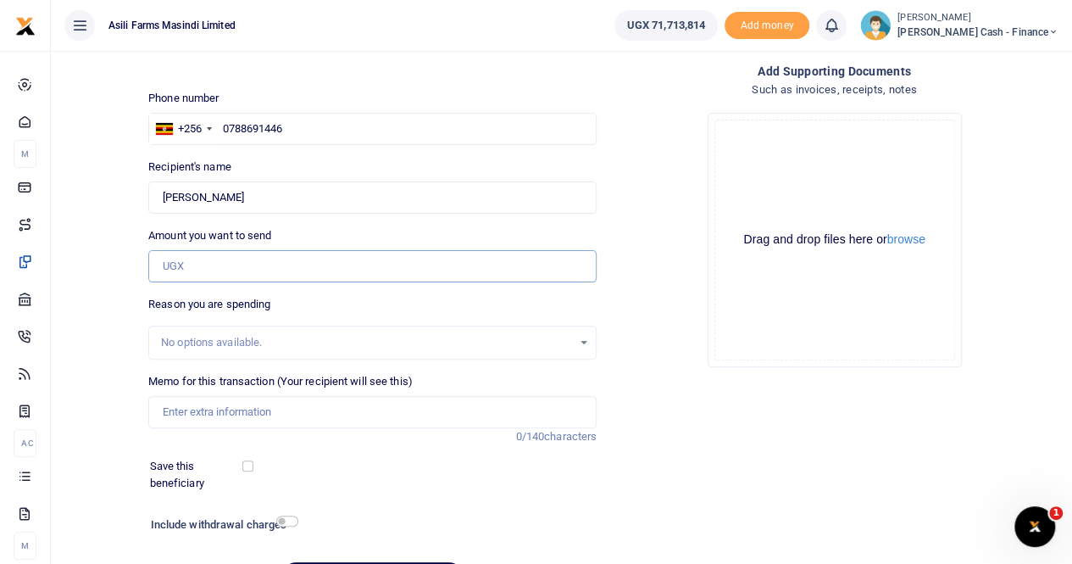
click at [198, 265] on input "Amount you want to send" at bounding box center [372, 266] width 448 height 32
paste input "165,000"
type input "165,000"
click at [196, 410] on input "Memo for this transaction (Your recipient will see this)" at bounding box center [372, 412] width 448 height 32
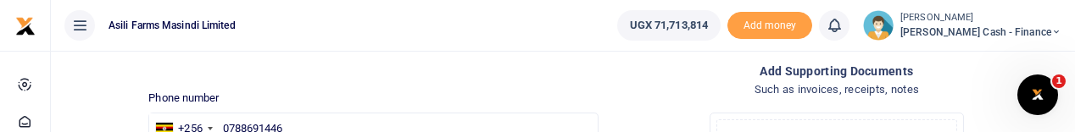
type input "Payment for"
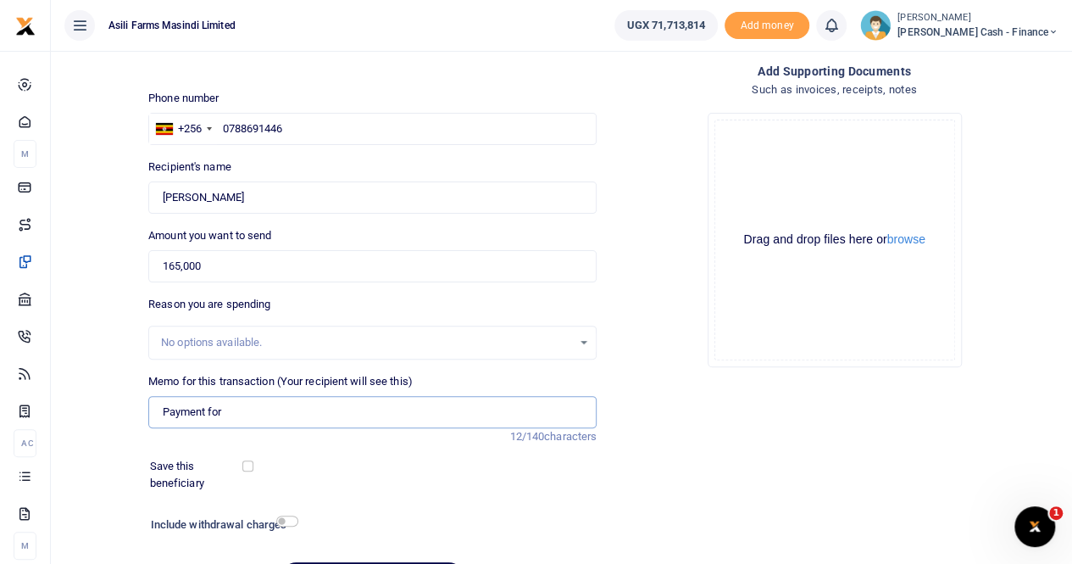
drag, startPoint x: 275, startPoint y: 409, endPoint x: 131, endPoint y: 407, distance: 144.1
click at [131, 407] on div "Back to saved recipients Mobile money Send money to one person Send to many Pho…" at bounding box center [562, 294] width 1008 height 629
paste input "Payment to Brighter Monday for Accounts Assistant Position Advertisement"
type input "Payment to Brighter Monday for Accounts Assistant Position Advertisement"
click at [904, 240] on button "browse" at bounding box center [906, 239] width 38 height 13
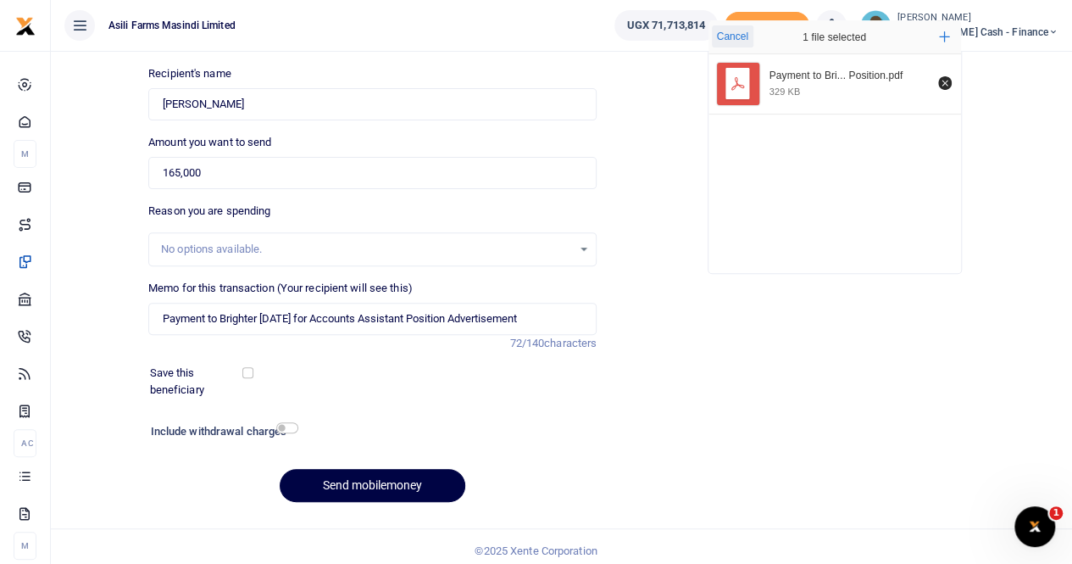
scroll to position [185, 0]
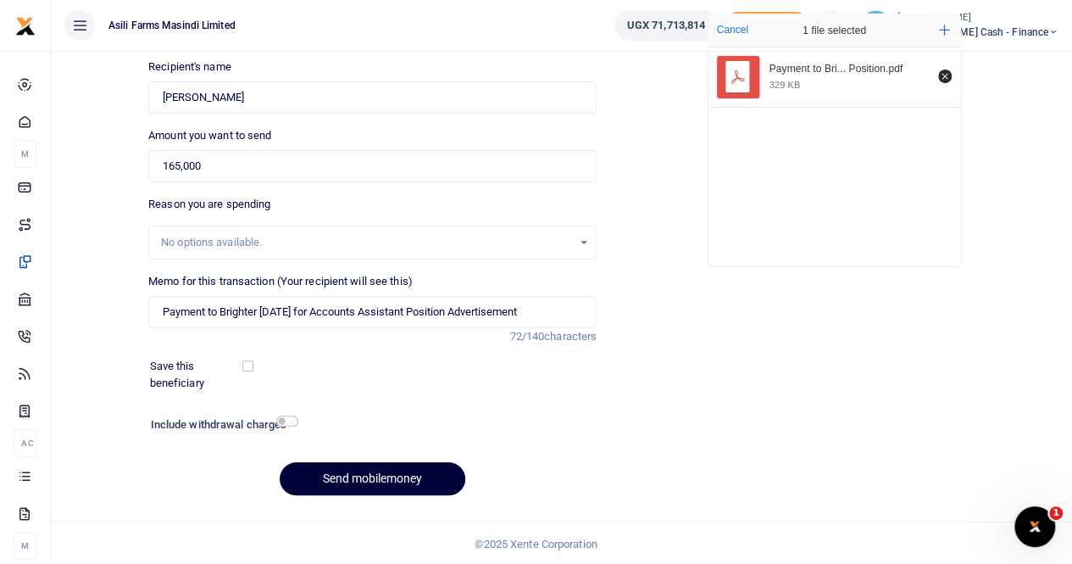
click at [363, 475] on button "Send mobilemoney" at bounding box center [373, 478] width 186 height 33
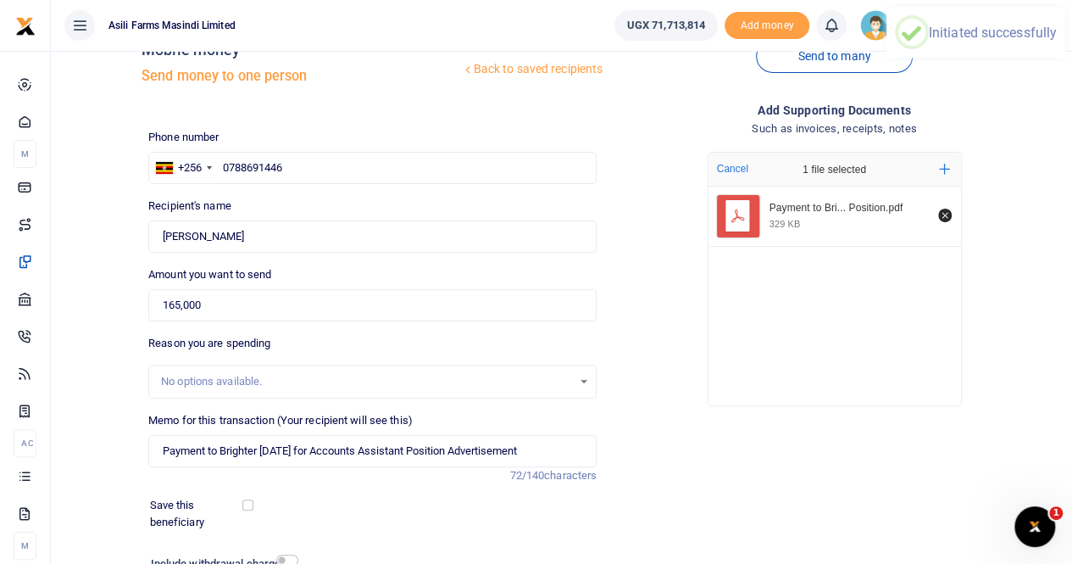
scroll to position [2, 0]
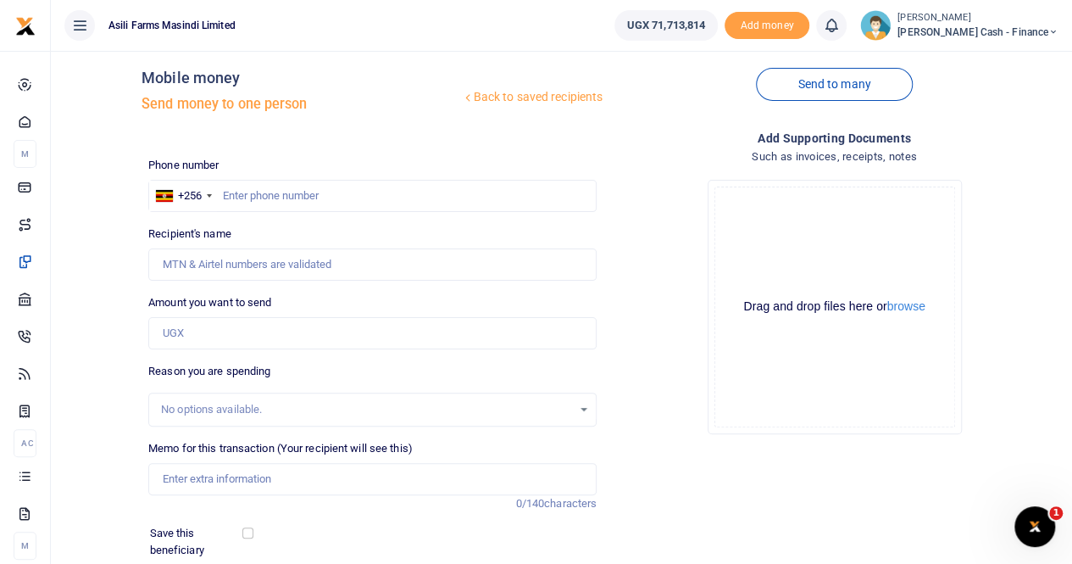
scroll to position [15, 0]
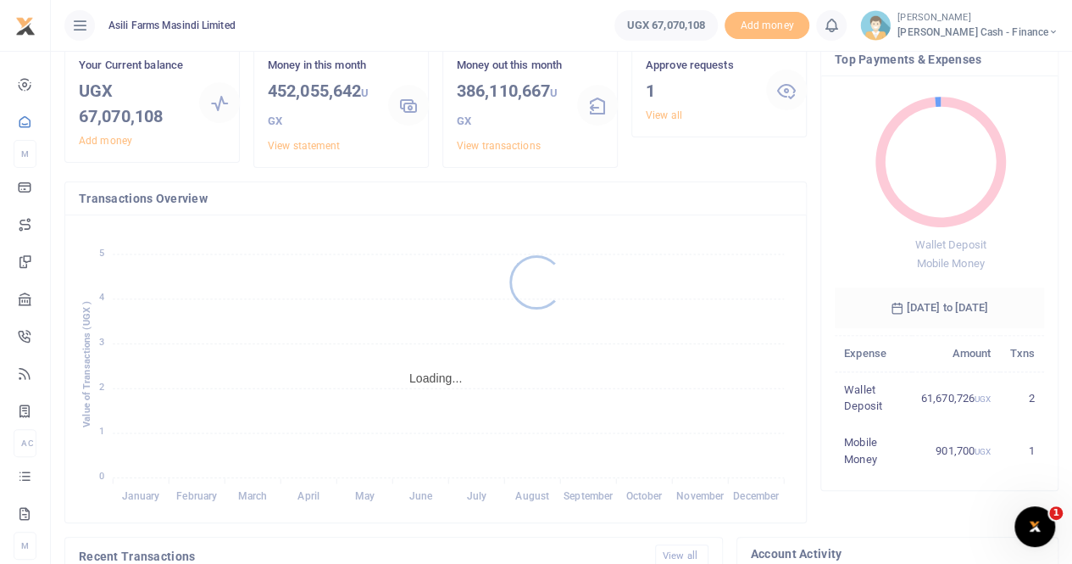
scroll to position [170, 0]
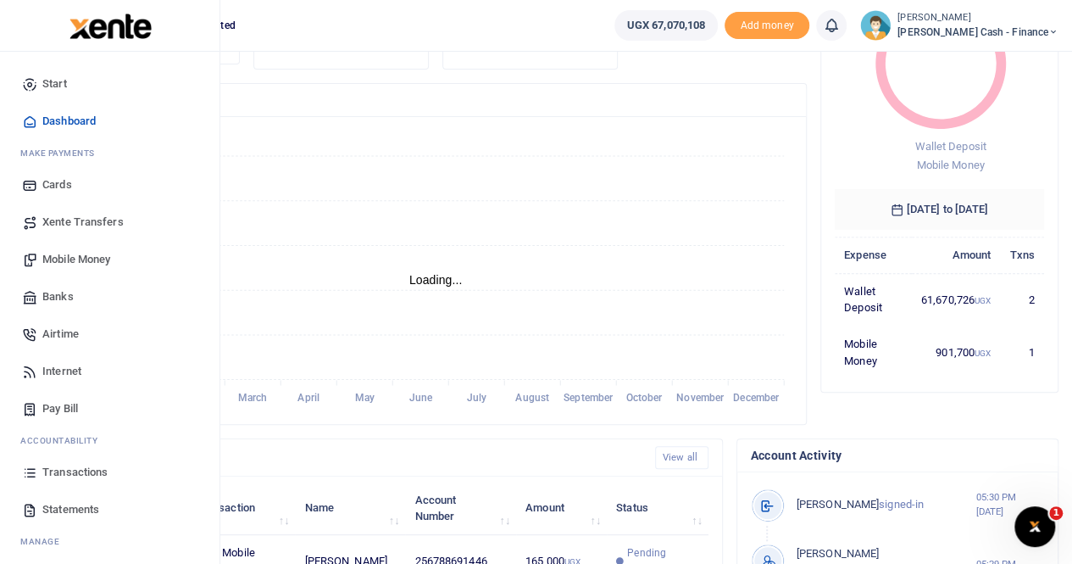
click at [58, 471] on span "Transactions" at bounding box center [74, 472] width 65 height 17
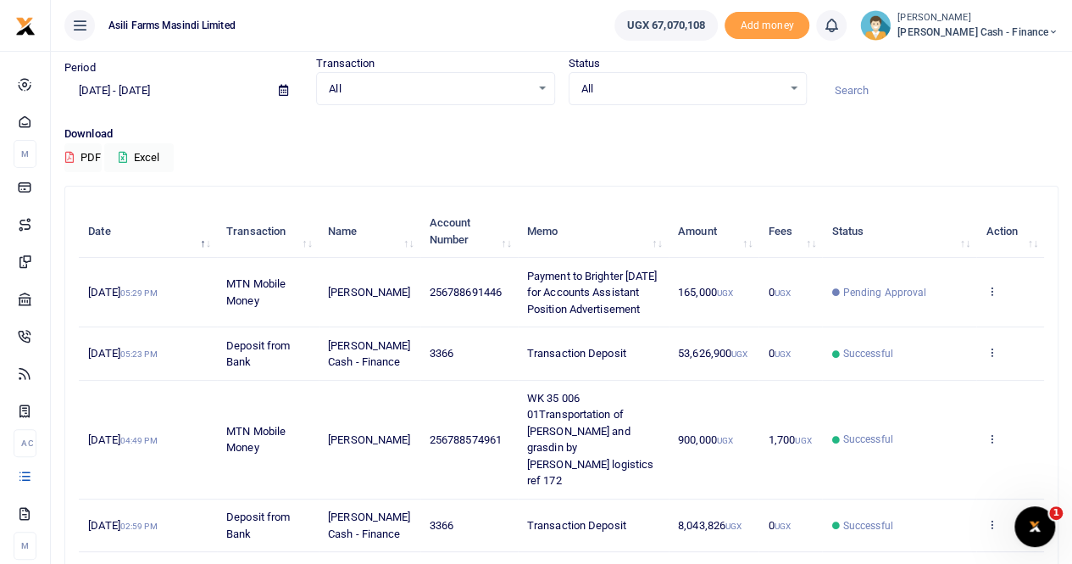
scroll to position [85, 0]
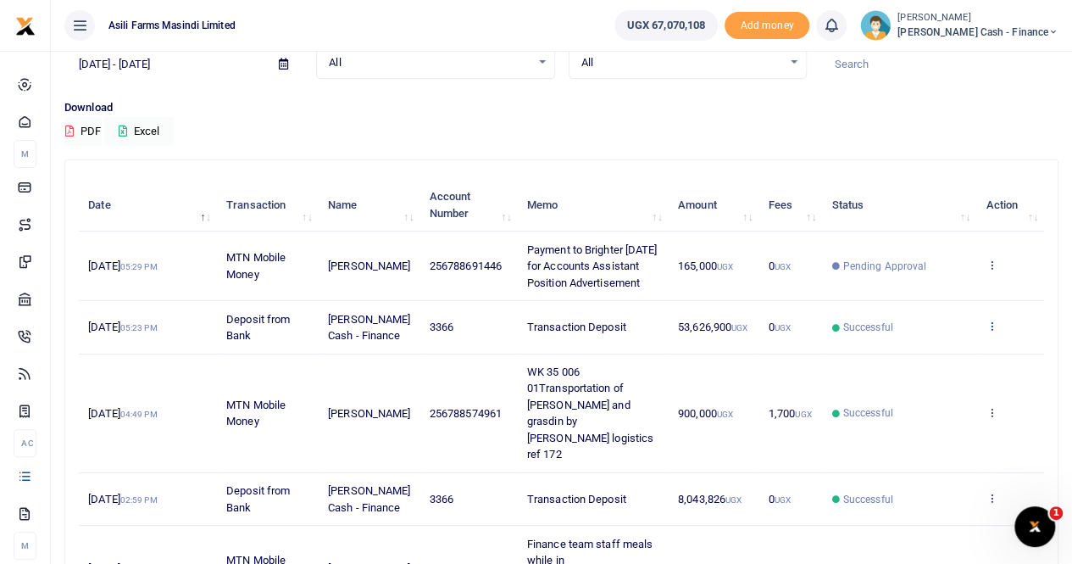
click at [990, 331] on icon at bounding box center [991, 326] width 11 height 12
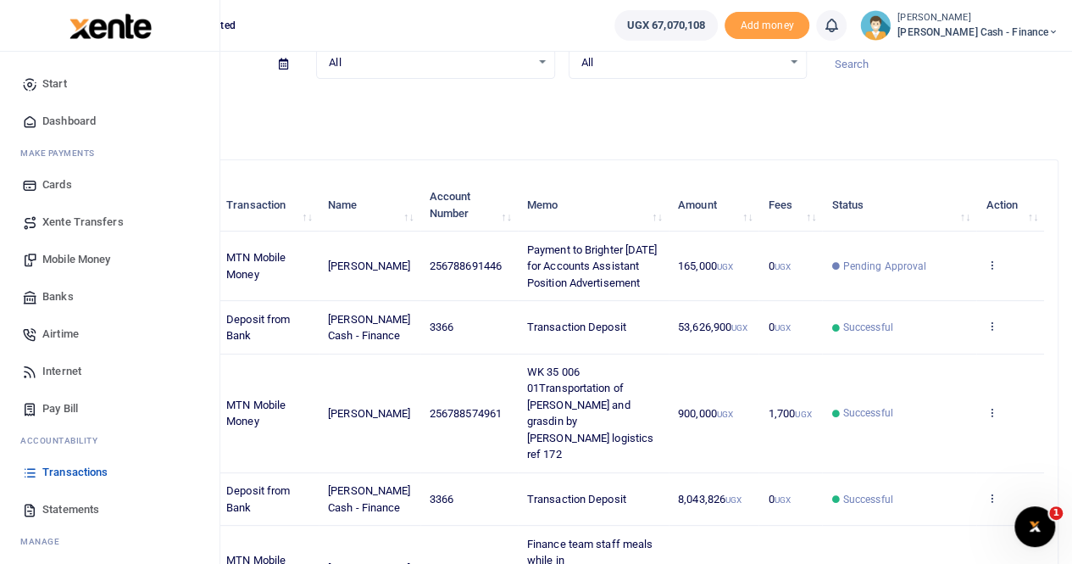
click at [68, 511] on span "Statements" at bounding box center [70, 509] width 57 height 17
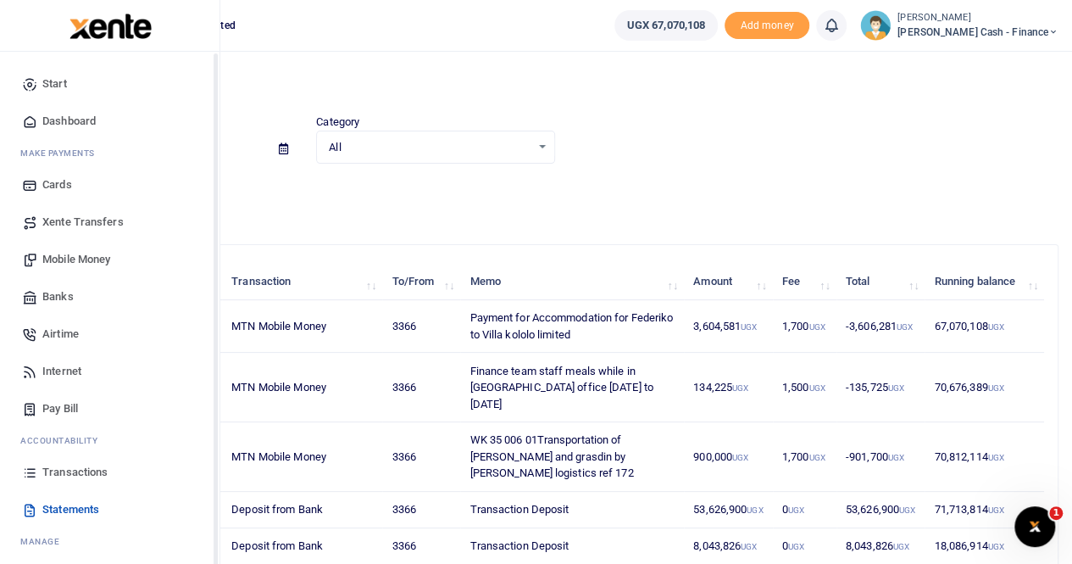
click at [71, 225] on span "Xente Transfers" at bounding box center [82, 222] width 81 height 17
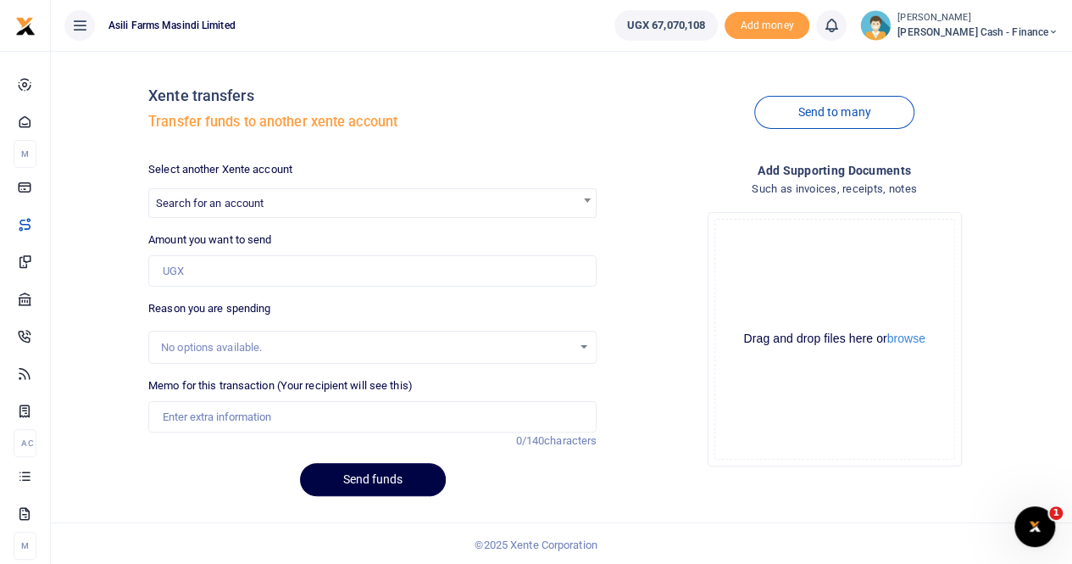
click at [229, 191] on span "Search for an account" at bounding box center [372, 202] width 447 height 26
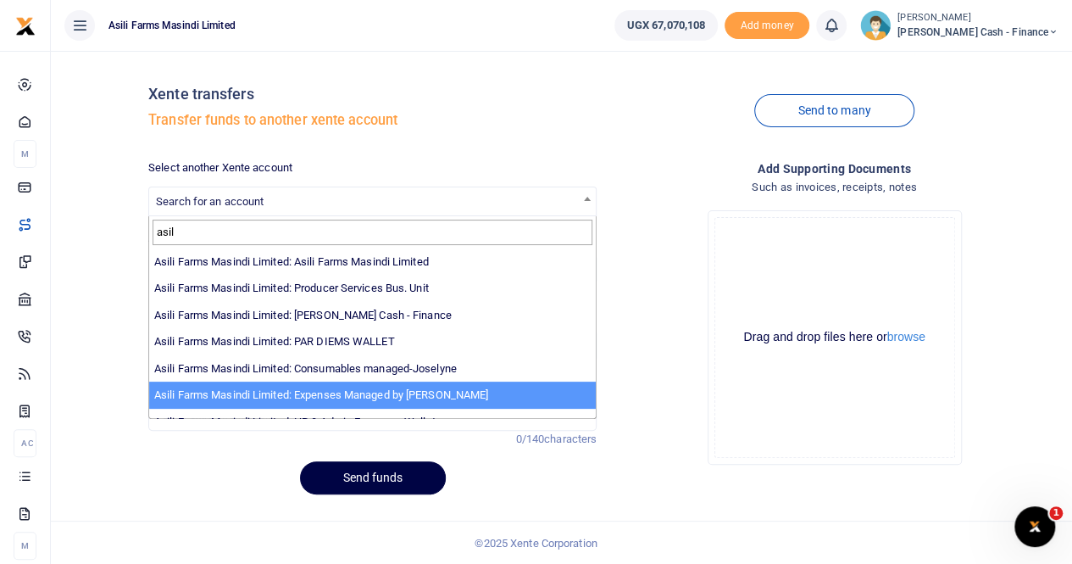
type input "asil"
select select "3438"
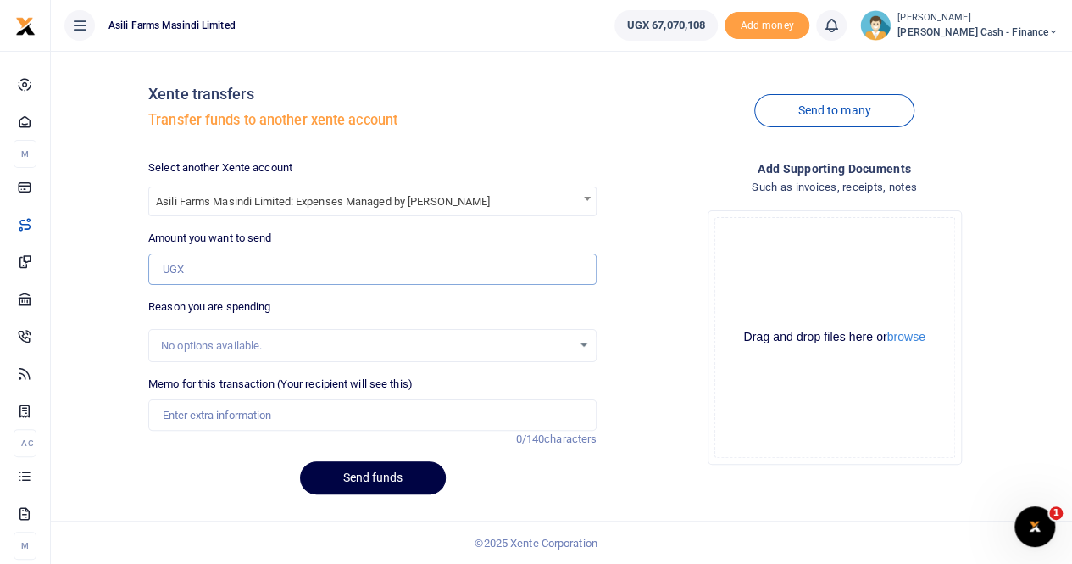
click at [208, 268] on input "Amount you want to send" at bounding box center [372, 269] width 448 height 32
type input "1,500,000"
click at [231, 414] on input "Memo for this transaction (Your recipient will see this)" at bounding box center [372, 415] width 448 height 32
drag, startPoint x: 298, startPoint y: 413, endPoint x: 369, endPoint y: 417, distance: 70.5
click at [300, 413] on input "Transfer to Sam ochen for week 36" at bounding box center [372, 415] width 448 height 32
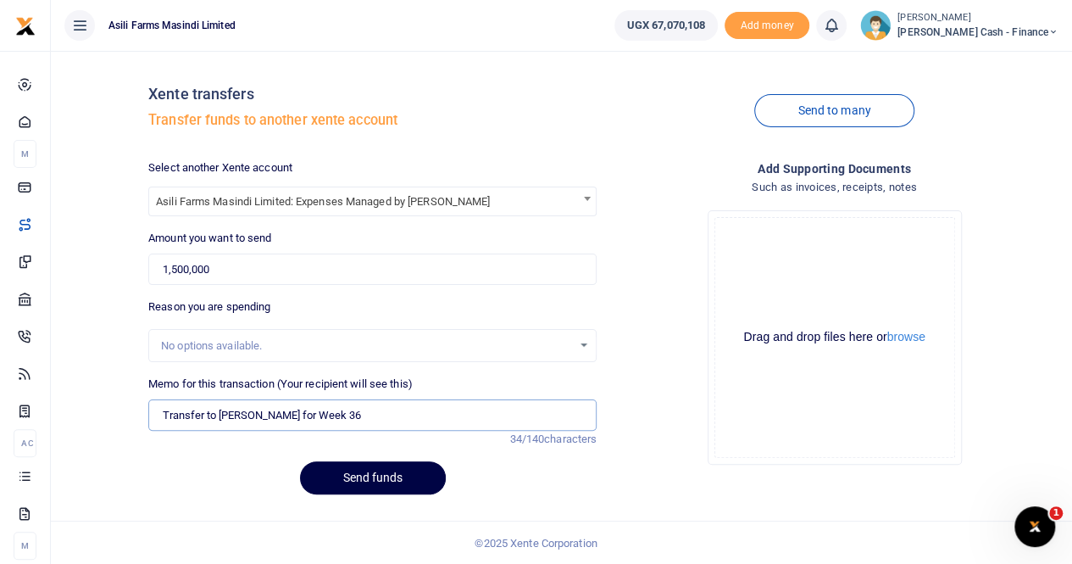
click at [396, 407] on input "Transfer to Sam ochen for Week 36" at bounding box center [372, 415] width 448 height 32
drag, startPoint x: 293, startPoint y: 414, endPoint x: 306, endPoint y: 416, distance: 12.8
click at [300, 416] on input "Transfer to Sam ochen for Week 36" at bounding box center [372, 415] width 448 height 32
click at [293, 414] on input "Transfer to Sam ochen for Week 36" at bounding box center [372, 415] width 448 height 32
click at [248, 415] on input "Transfer to Sam ochen for budget Week 36" at bounding box center [372, 415] width 448 height 32
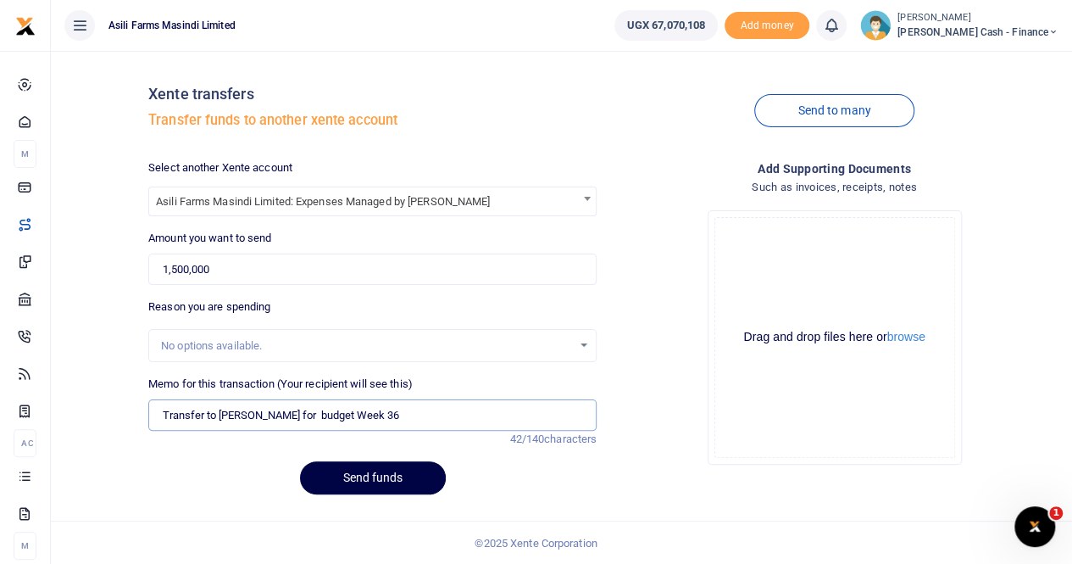
click at [420, 423] on input "Transfer to Sam Ochen for budget Week 36" at bounding box center [372, 415] width 448 height 32
type input "Transfer to Sam Ochen for budget Week 36"
click at [375, 477] on button "Send funds" at bounding box center [373, 477] width 146 height 33
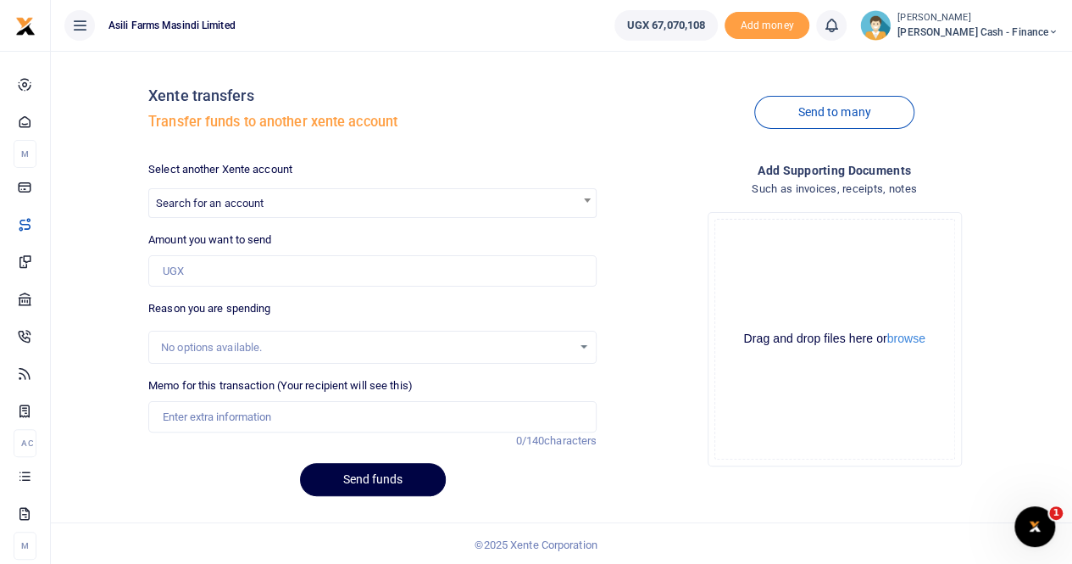
click at [273, 197] on span "Search for an account" at bounding box center [372, 202] width 447 height 26
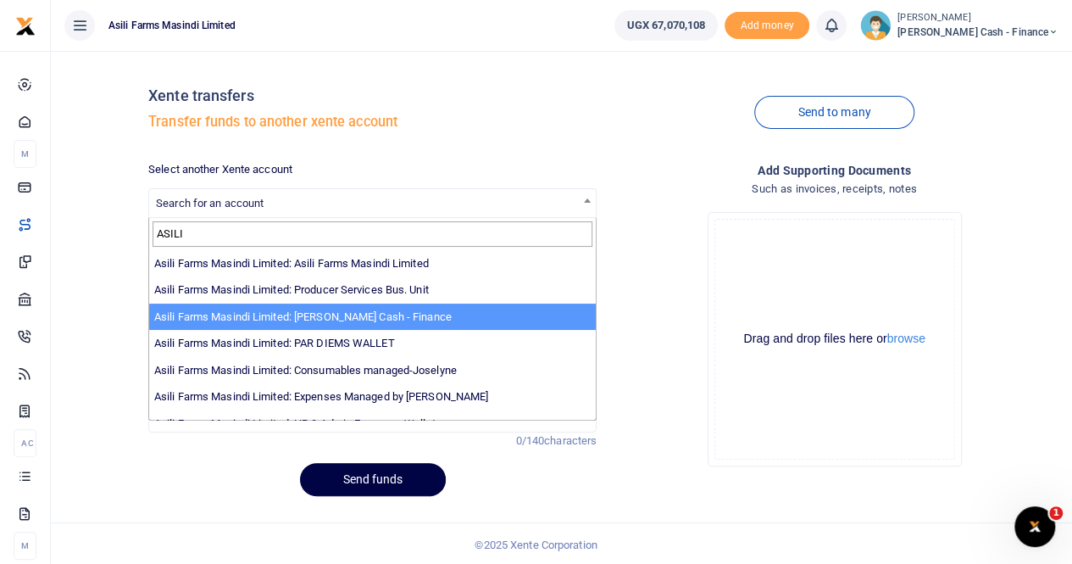
scroll to position [85, 0]
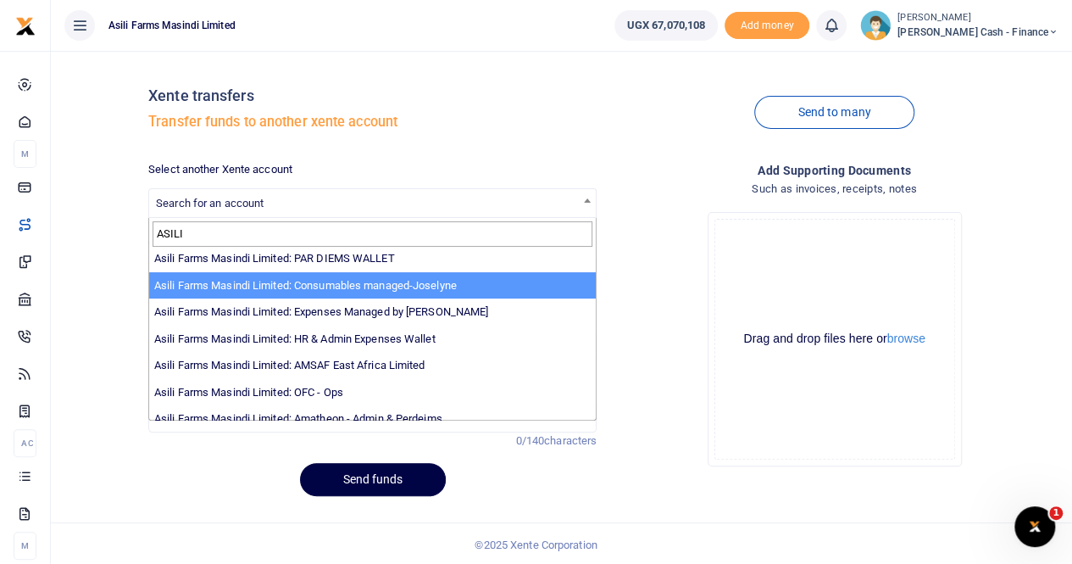
type input "ASILI"
select select "3435"
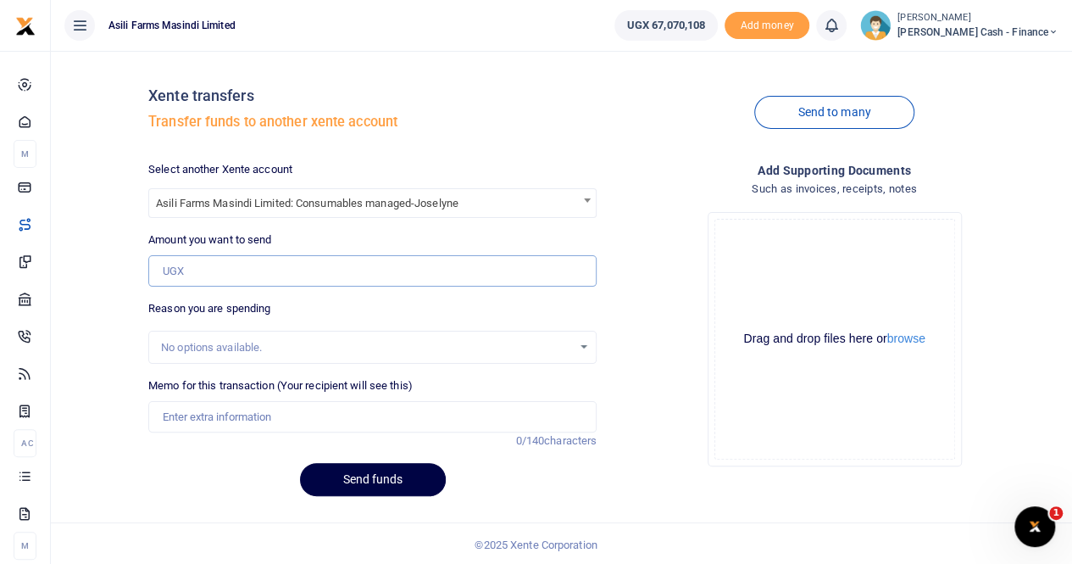
click at [270, 270] on input "Amount you want to send" at bounding box center [372, 271] width 448 height 32
type input "19,466,000"
click at [231, 411] on input "Memo for this transaction (Your recipient will see this)" at bounding box center [372, 417] width 448 height 32
click at [628, 135] on div "Send to many" at bounding box center [834, 112] width 462 height 97
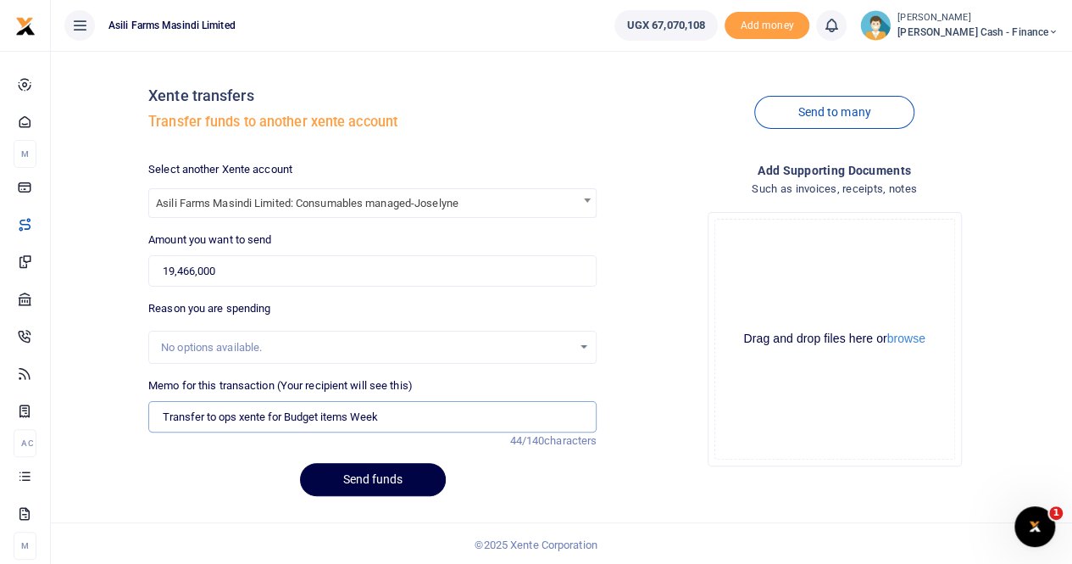
click at [425, 413] on input "Transfer to ops xente for Budget items Week" at bounding box center [372, 417] width 448 height 32
click at [353, 417] on input "Transfer to ops xente for Budget items Week 36" at bounding box center [372, 417] width 448 height 32
click at [434, 422] on input "Transfer to ops xente for Budget Week 36" at bounding box center [372, 417] width 448 height 32
type input "Transfer to ops xente for Budget Week 36"
click at [364, 481] on button "Send funds" at bounding box center [373, 479] width 146 height 33
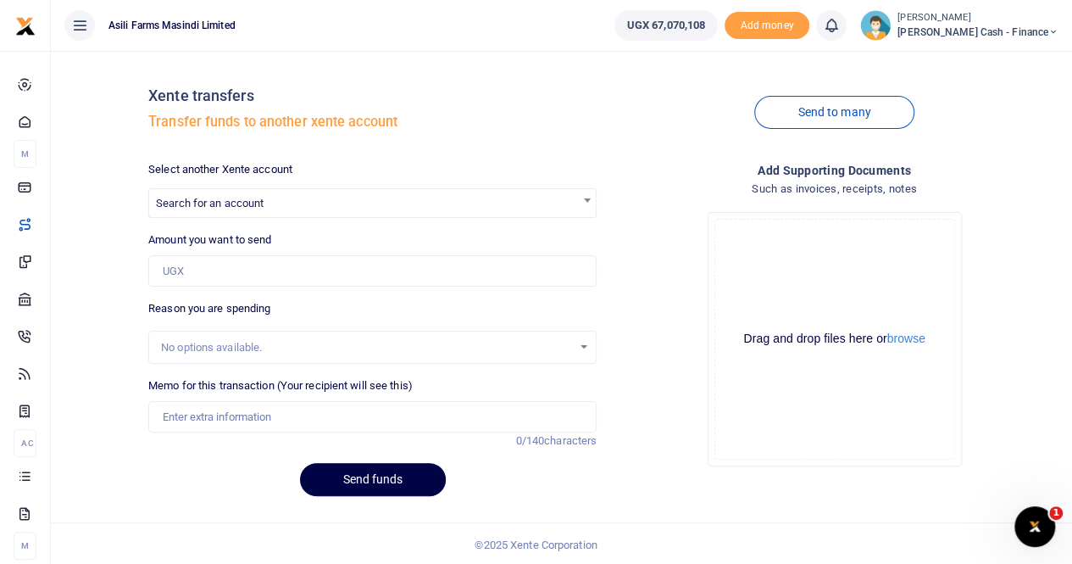
click at [390, 203] on span "Search for an account" at bounding box center [372, 202] width 447 height 26
type input "amatheon"
drag, startPoint x: 263, startPoint y: 231, endPoint x: 83, endPoint y: 223, distance: 179.9
click at [83, 232] on body "Start Dashboard M ake Payments Cards Xente Transfers Mobile Money Banks Airtime…" at bounding box center [536, 283] width 1072 height 567
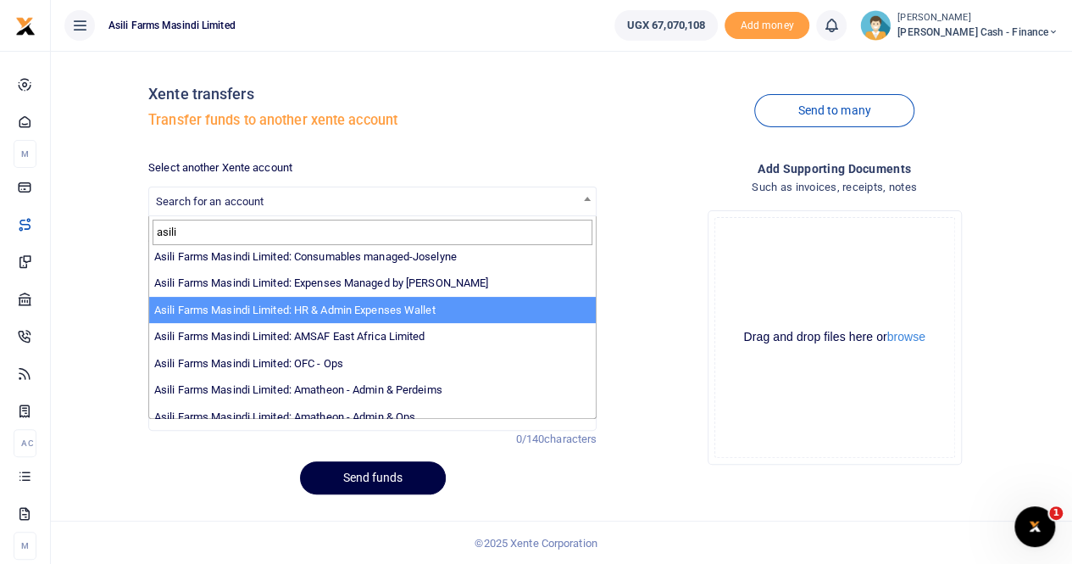
scroll to position [124, 0]
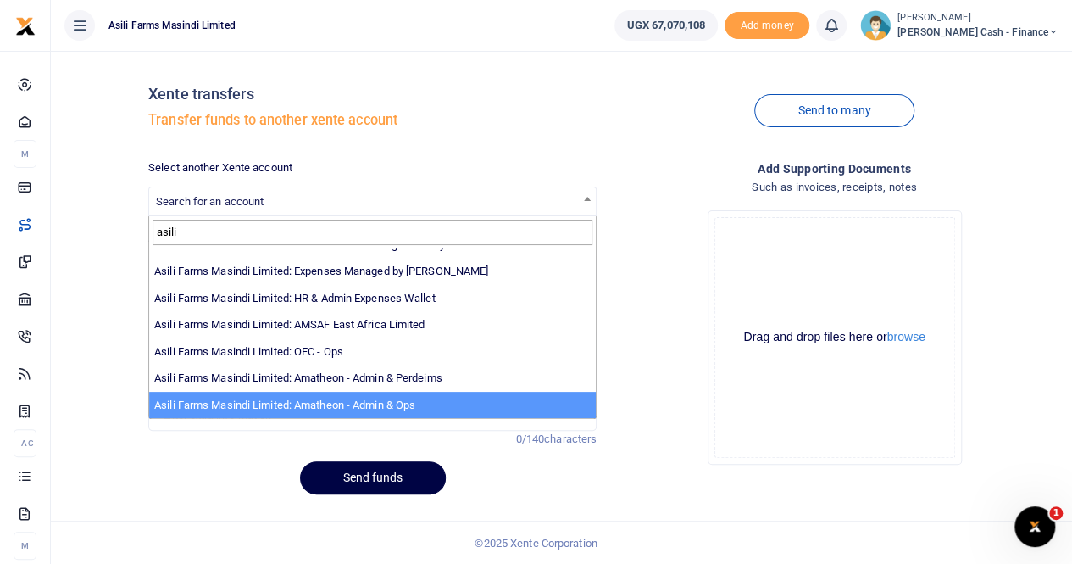
type input "asili"
select select "3989"
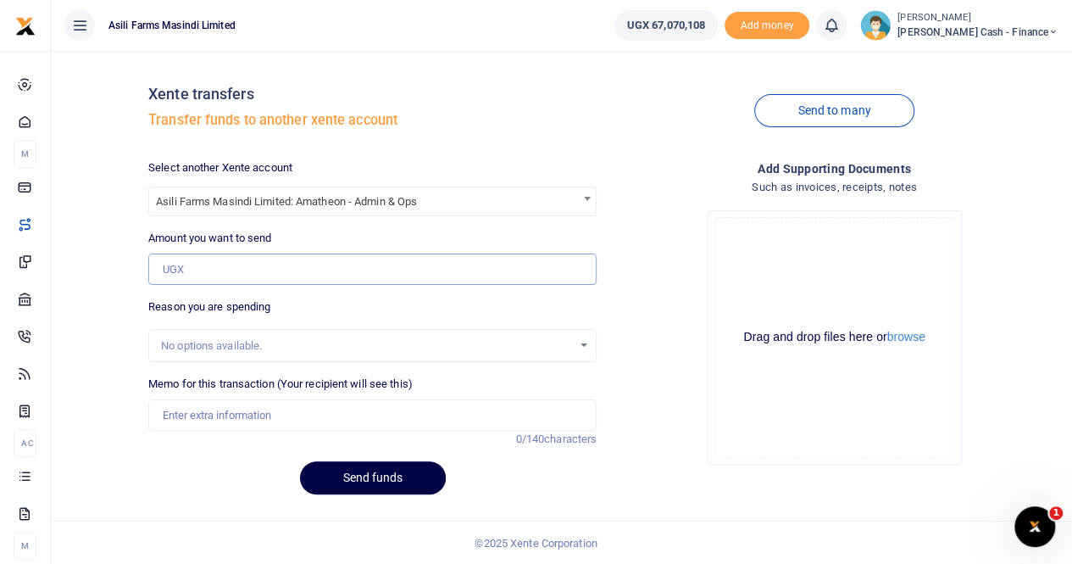
click at [236, 272] on input "Amount you want to send" at bounding box center [372, 269] width 448 height 32
type input "4,850,000"
click at [208, 343] on div "No options available." at bounding box center [366, 345] width 411 height 17
click at [197, 421] on input "Memo for this transaction (Your recipient will see this)" at bounding box center [372, 415] width 448 height 32
click at [232, 411] on input "Transfer to Amatheon ops for budget week 36" at bounding box center [372, 415] width 448 height 32
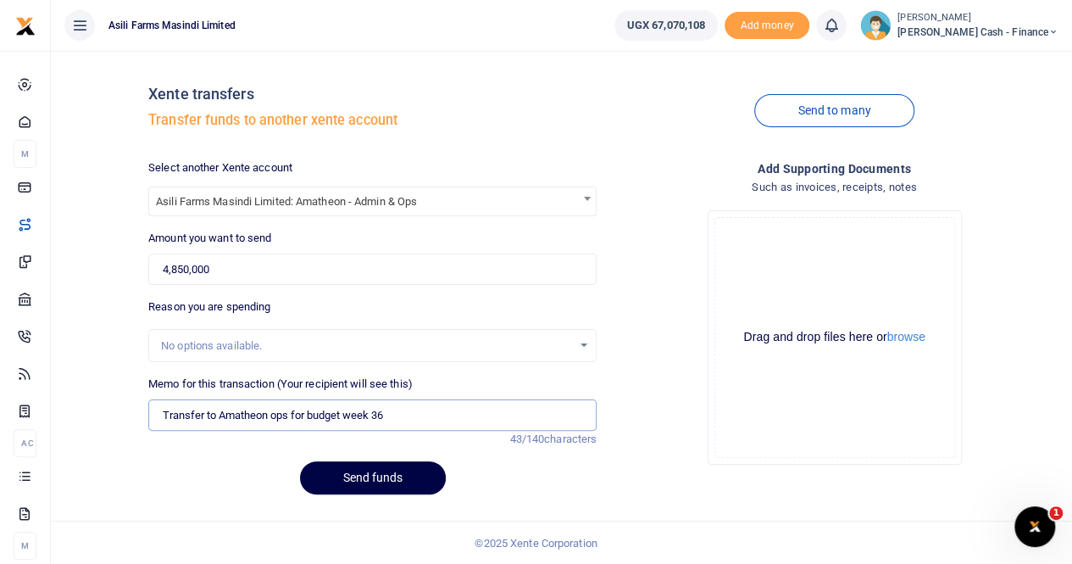
click at [251, 416] on input "Transfer to Amatheon ops for budget week 36" at bounding box center [372, 415] width 448 height 32
click at [436, 407] on input "Transfer to Amatheon ops for budget week 36" at bounding box center [372, 415] width 448 height 32
type input "Transfer to Amatheon ops for budget week 36"
click at [355, 478] on button "Send funds" at bounding box center [373, 477] width 146 height 33
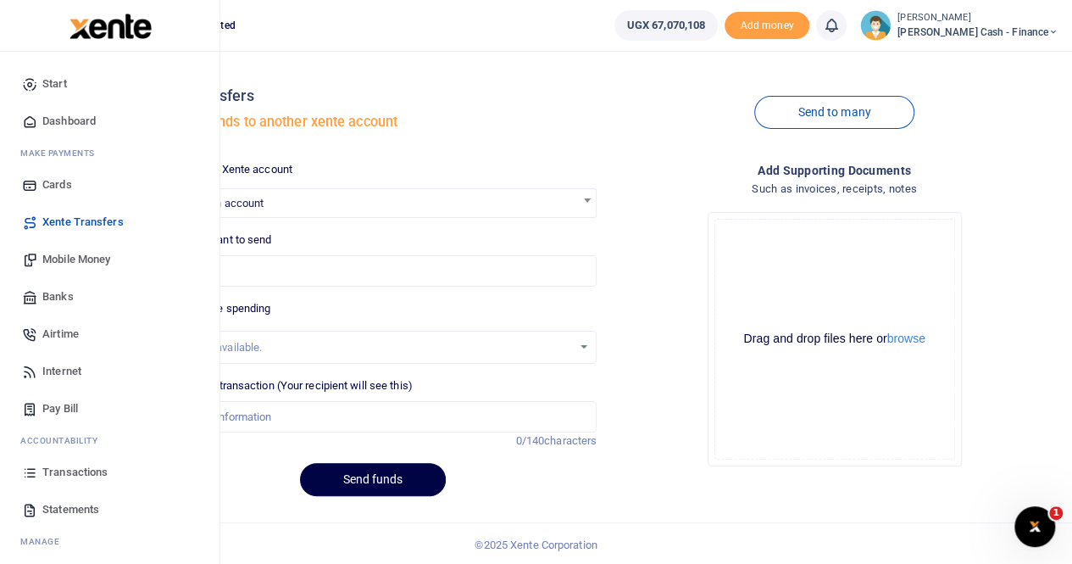
click at [49, 467] on span "Transactions" at bounding box center [74, 472] width 65 height 17
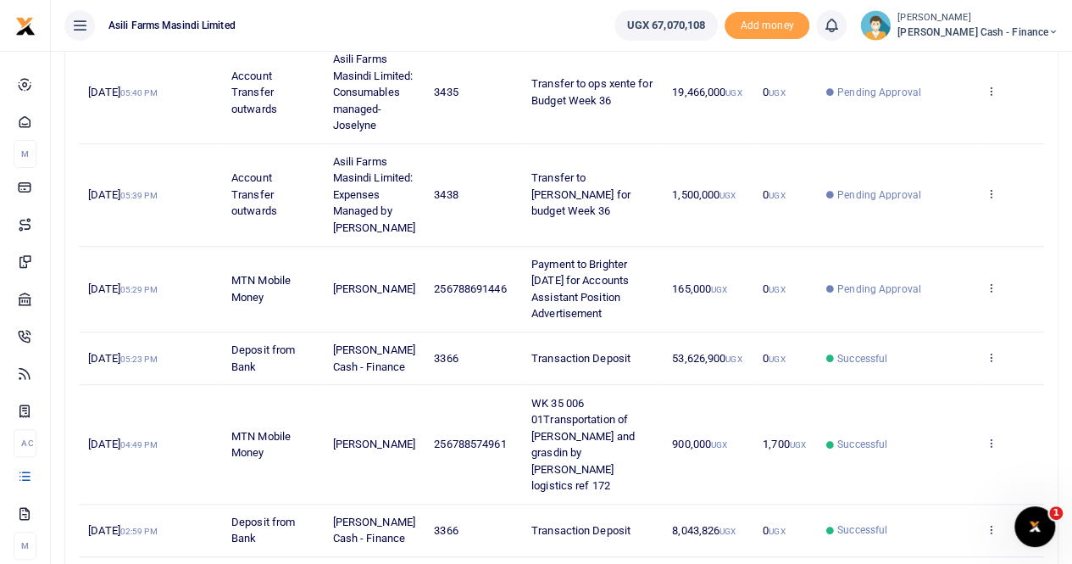
scroll to position [332, 0]
